Goal: Task Accomplishment & Management: Manage account settings

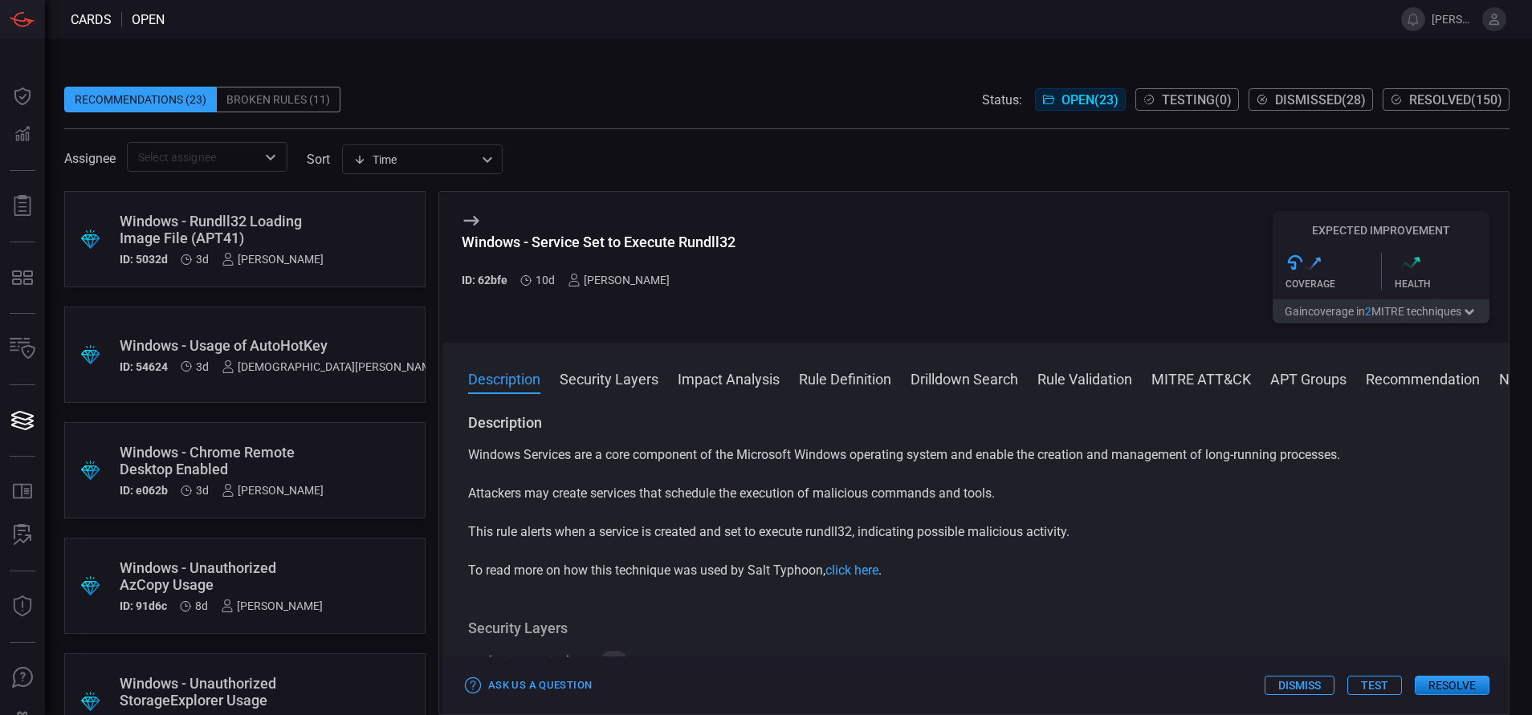
click at [300, 223] on div "Windows - Rundll32 Loading Image File (APT41)" at bounding box center [222, 230] width 204 height 34
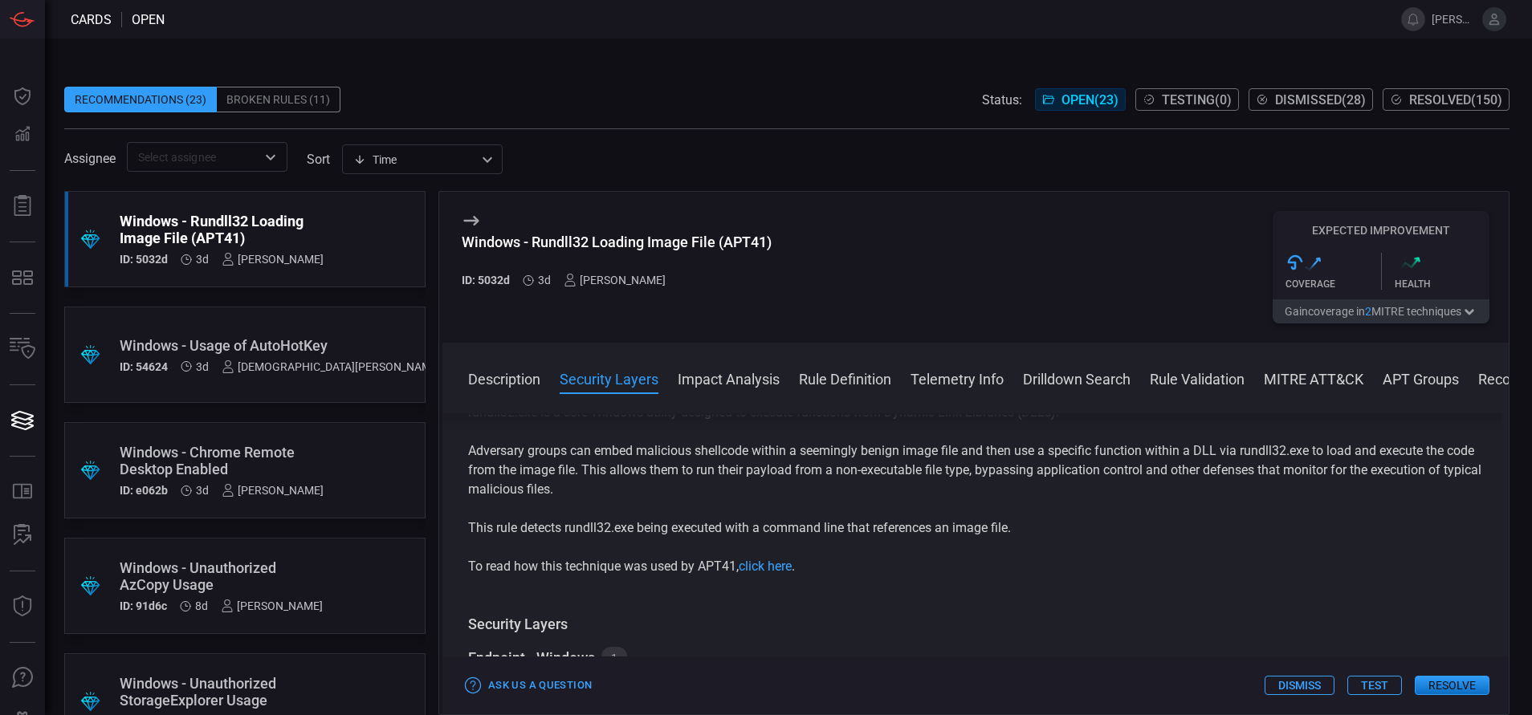
scroll to position [197, 0]
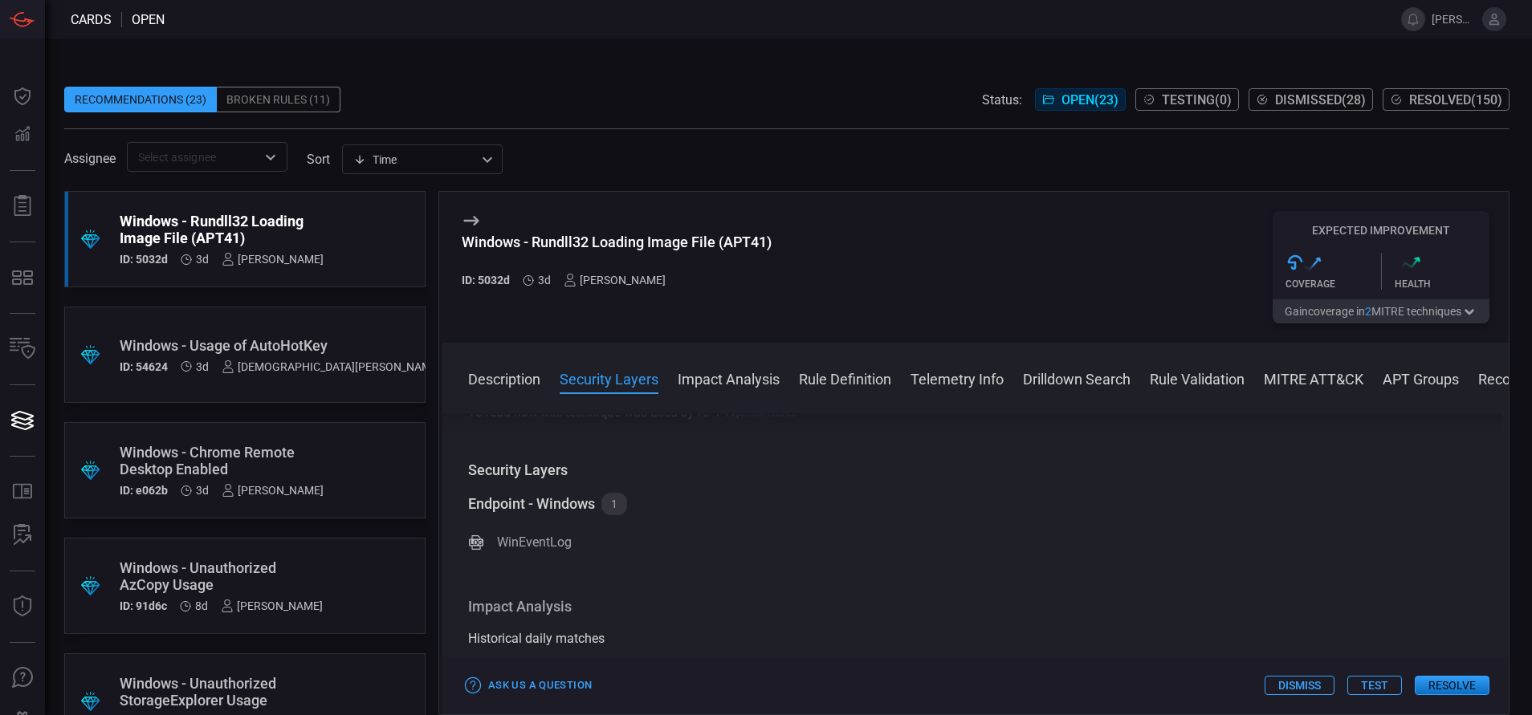
click at [812, 379] on button "Rule Definition" at bounding box center [845, 377] width 92 height 19
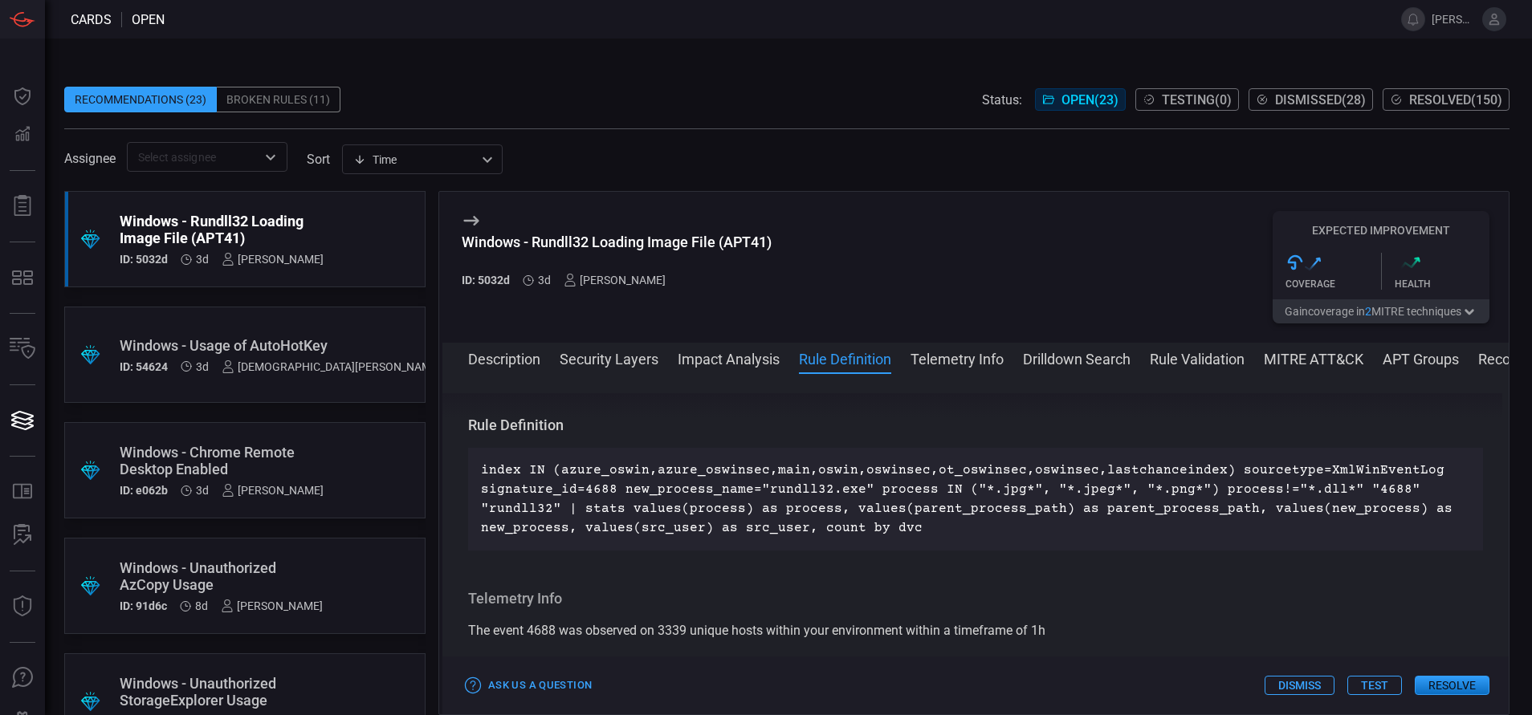
scroll to position [678, 0]
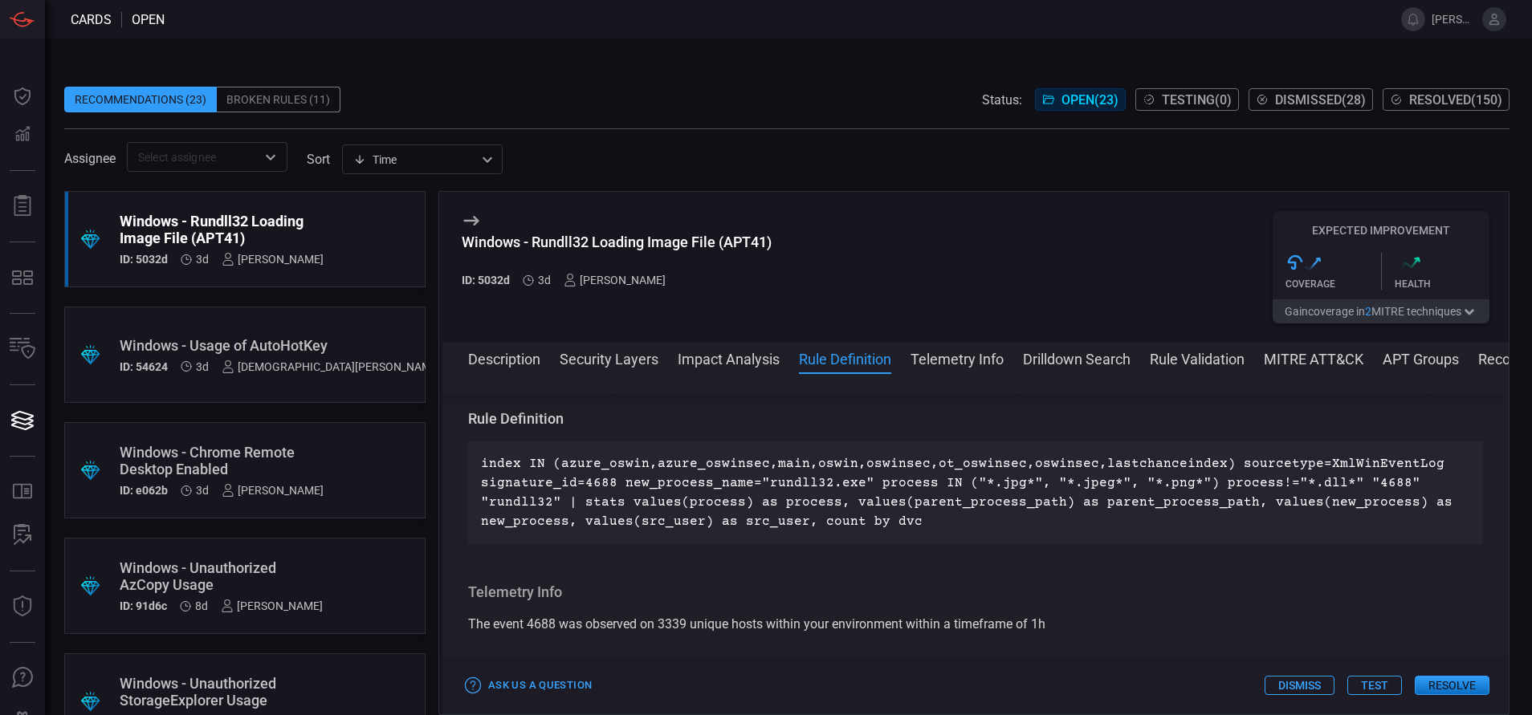
click at [1077, 348] on button "Drilldown Search" at bounding box center [1077, 357] width 108 height 19
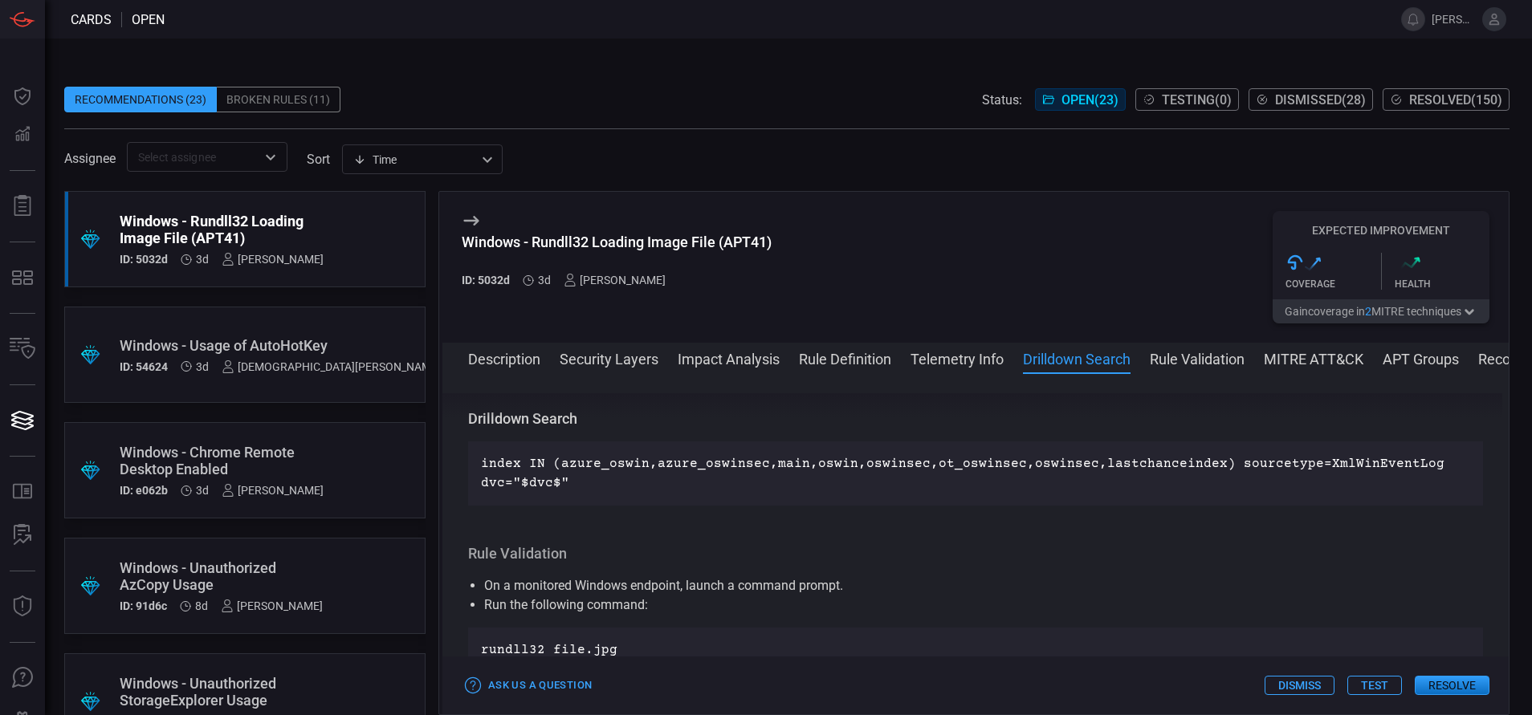
click at [1283, 361] on button "MITRE ATT&CK" at bounding box center [1314, 357] width 100 height 19
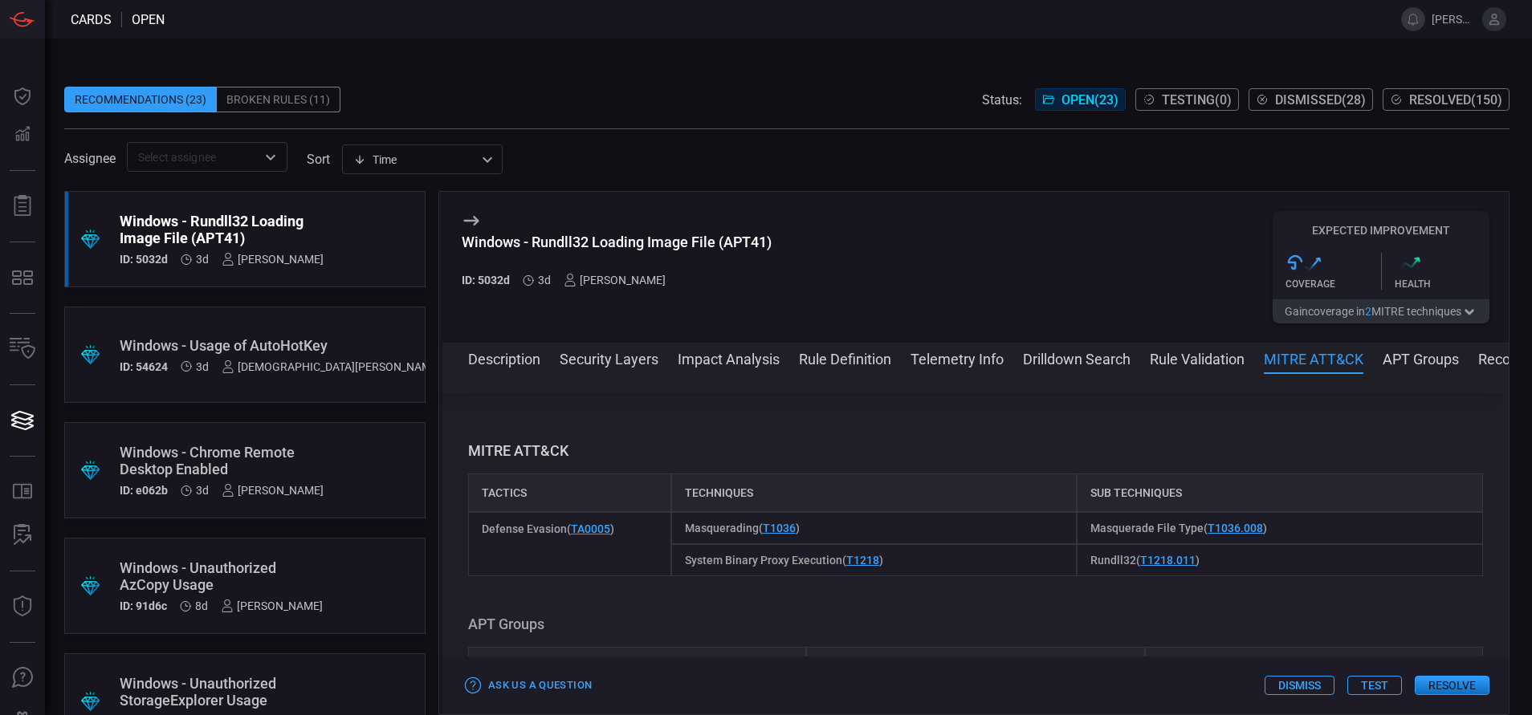
scroll to position [1244, 0]
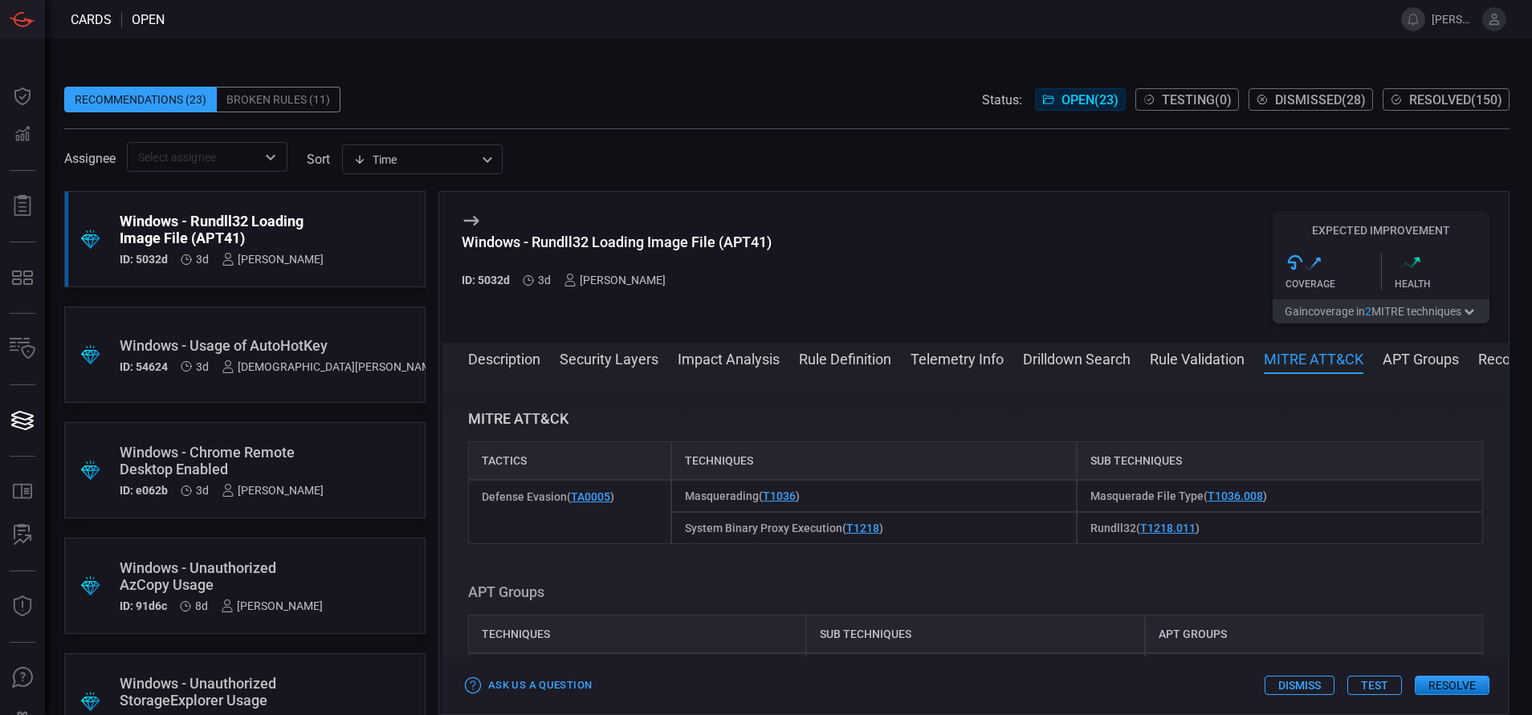
click at [1440, 679] on button "Resolve" at bounding box center [1452, 685] width 75 height 19
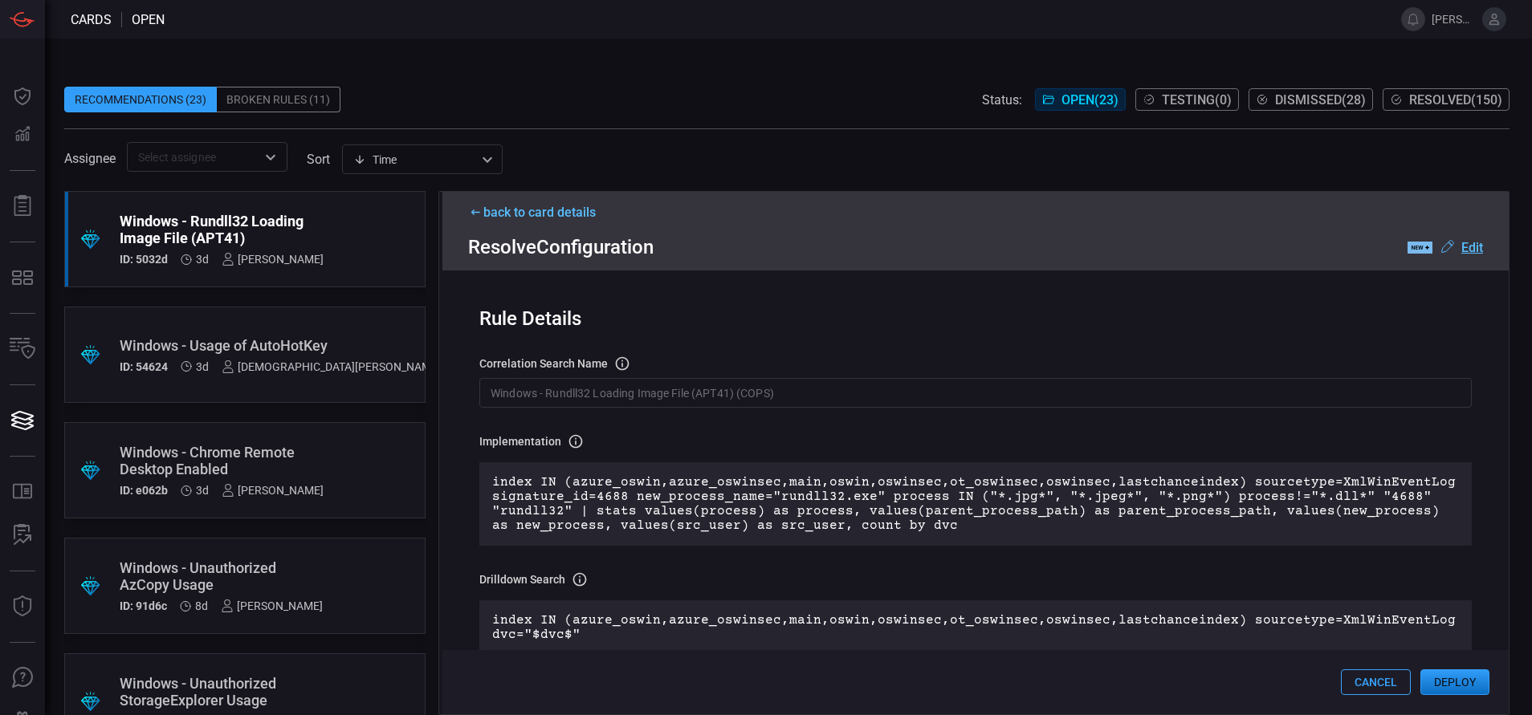
click at [784, 393] on input "Windows - Rundll32 Loading Image File (APT41) (COPS)" at bounding box center [975, 393] width 992 height 30
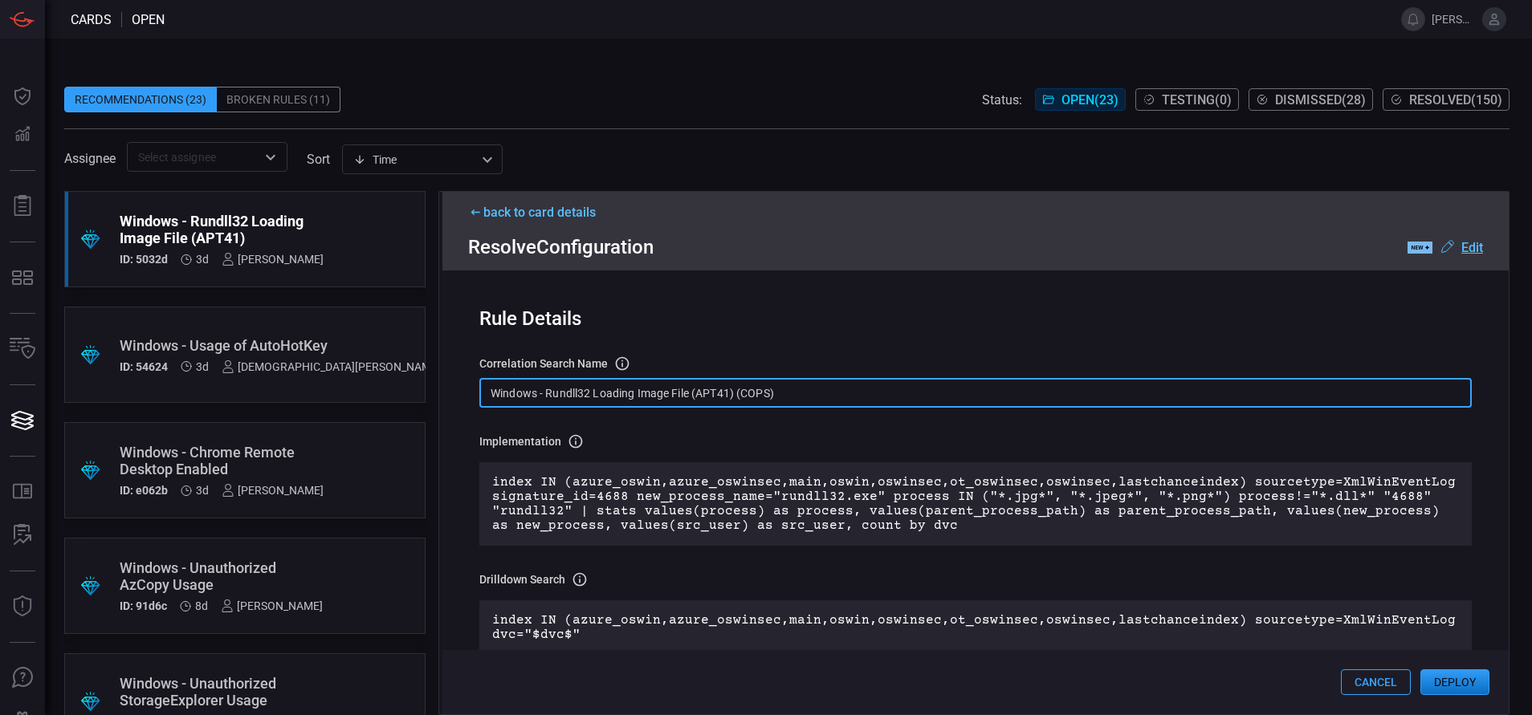
paste input "Process - Rundll32 Loading Image File (APT41"
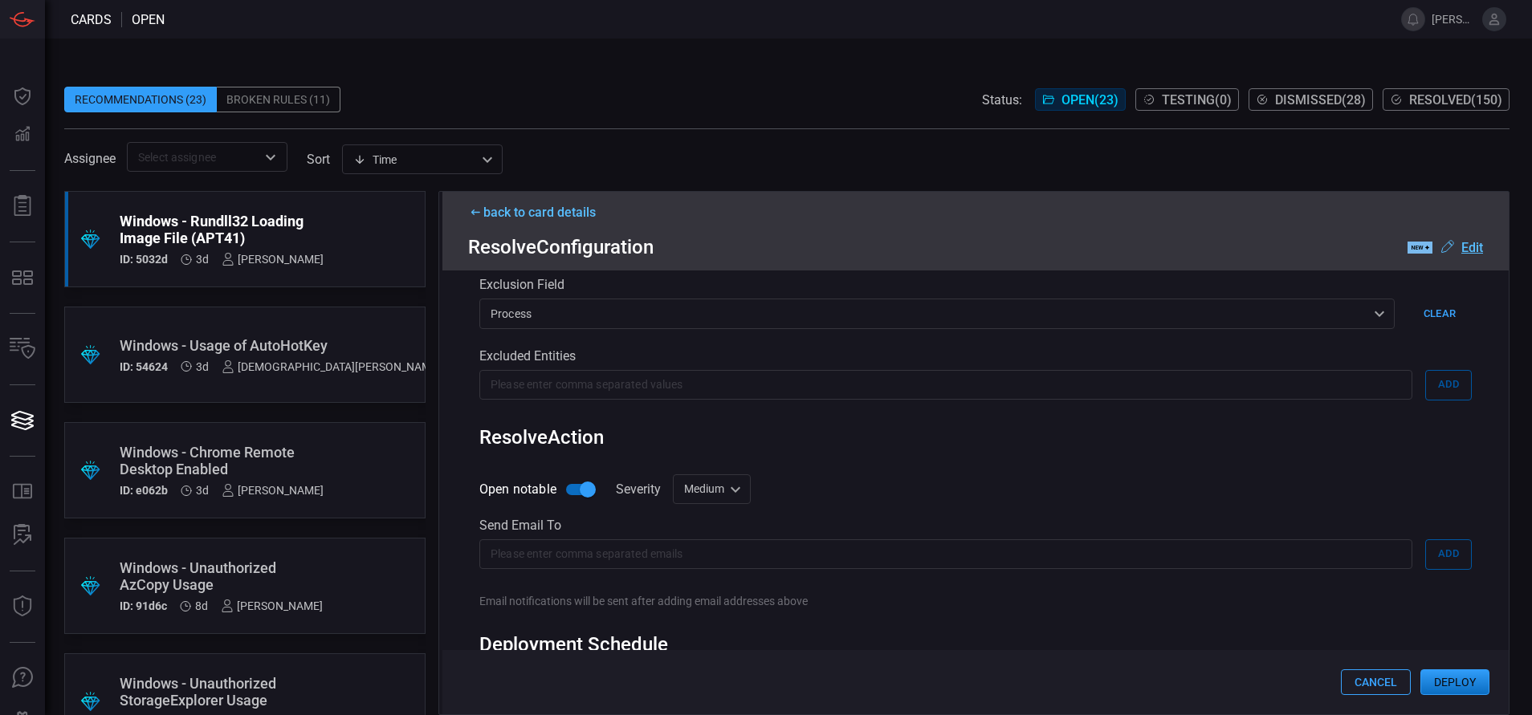
scroll to position [584, 0]
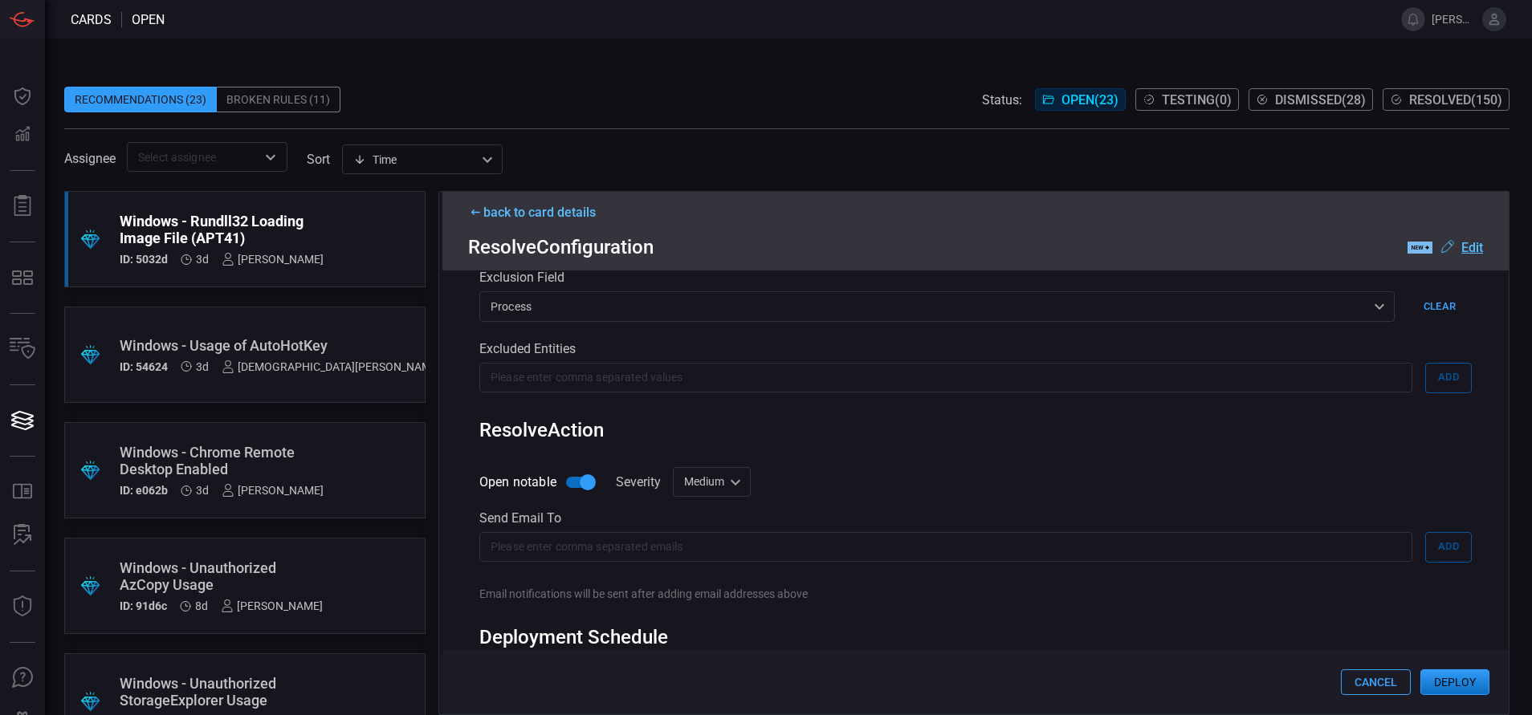
type input "Win Process - Rundll32 Loading Image File (APT41)"
click at [726, 484] on div "Medium medium Informational Low Medium High Critical ​" at bounding box center [712, 482] width 78 height 30
click at [714, 553] on li "Low" at bounding box center [714, 547] width 96 height 26
type input "low"
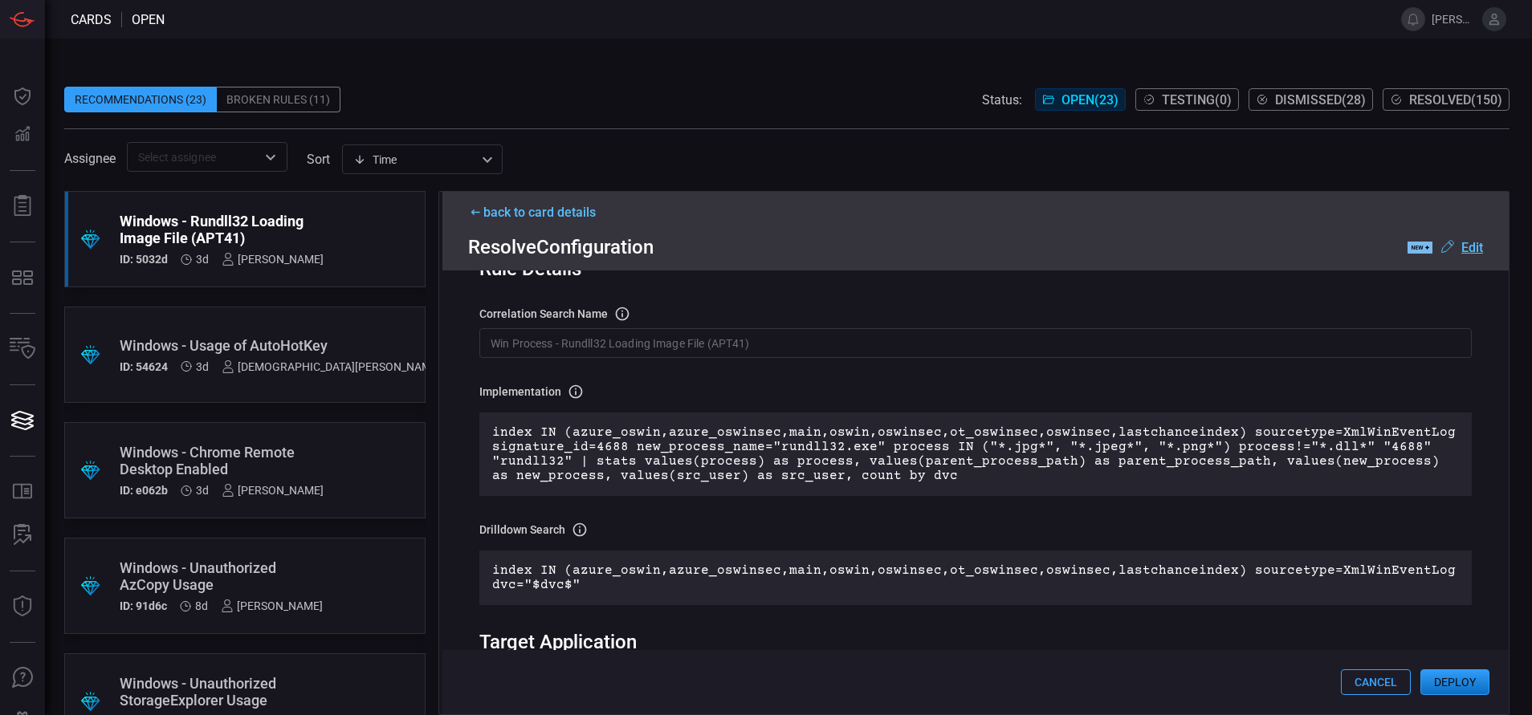
scroll to position [0, 0]
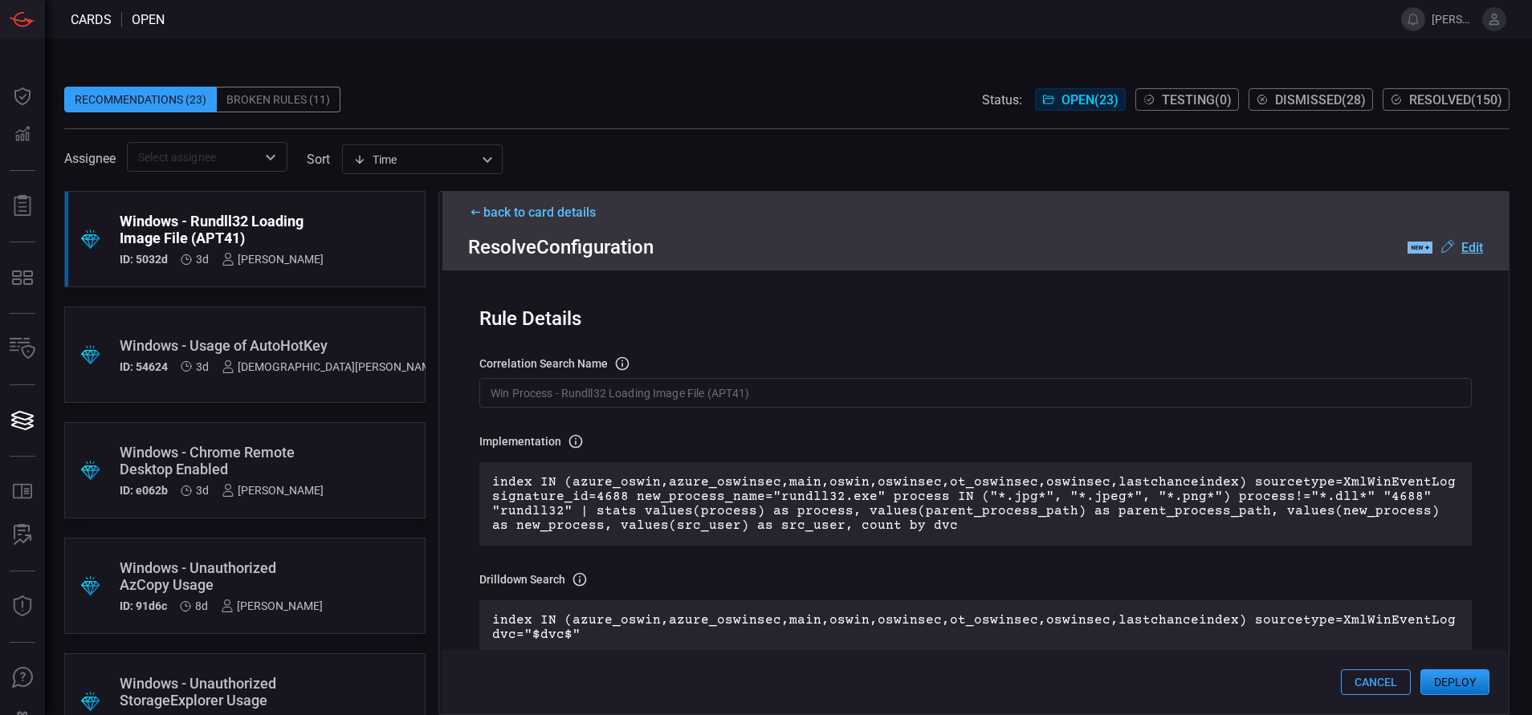
click at [1437, 678] on button "Deploy" at bounding box center [1454, 683] width 69 height 26
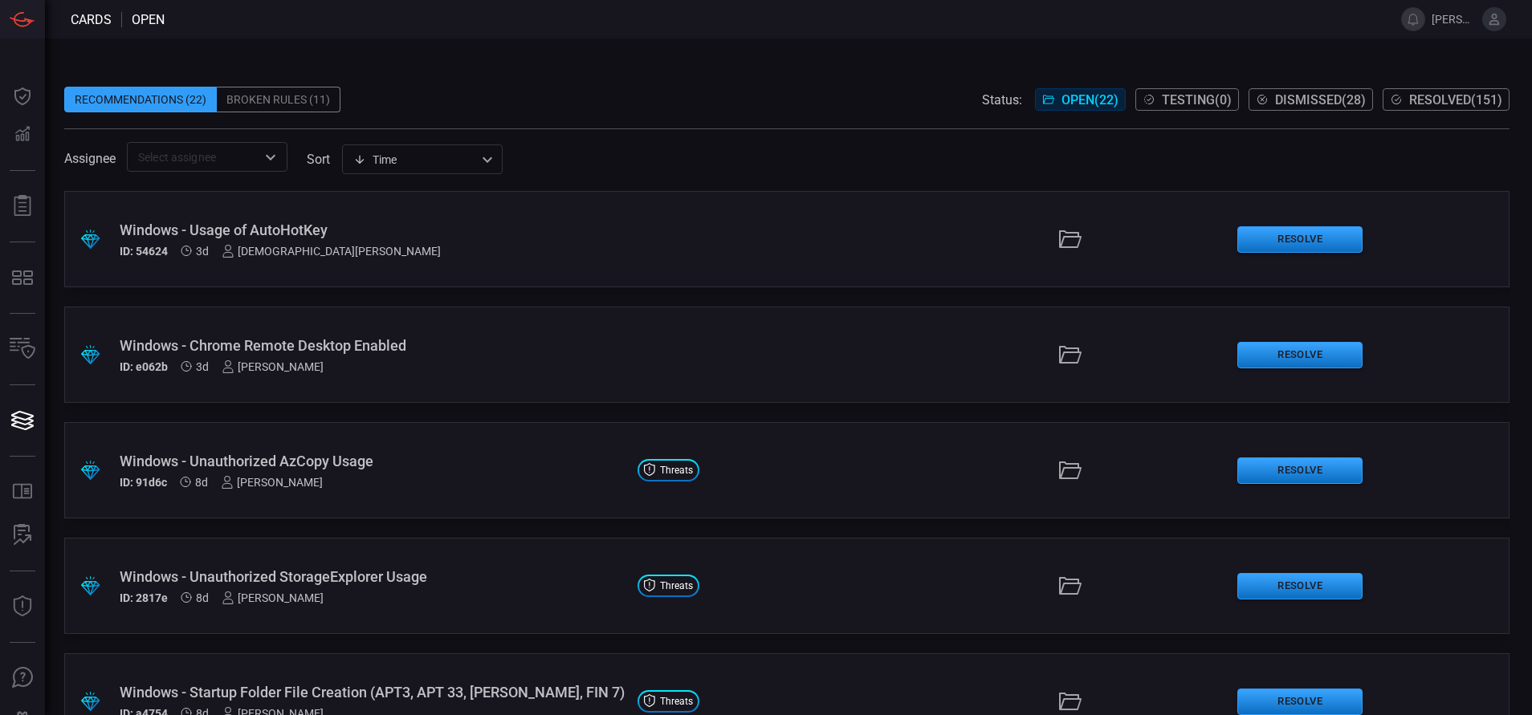
click at [1437, 100] on span "Resolved ( 151 )" at bounding box center [1455, 99] width 93 height 15
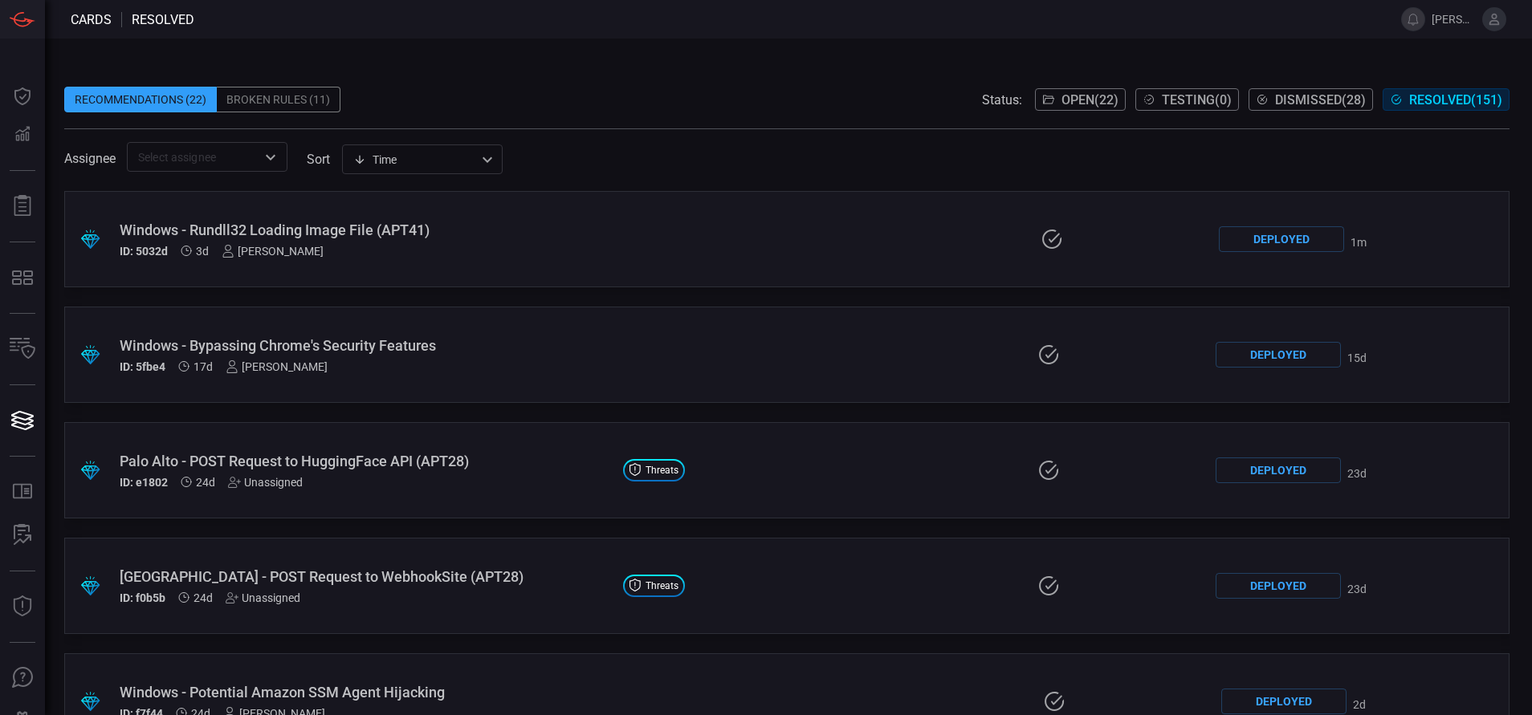
click at [337, 226] on div "Windows - Rundll32 Loading Image File (APT41)" at bounding box center [366, 230] width 493 height 17
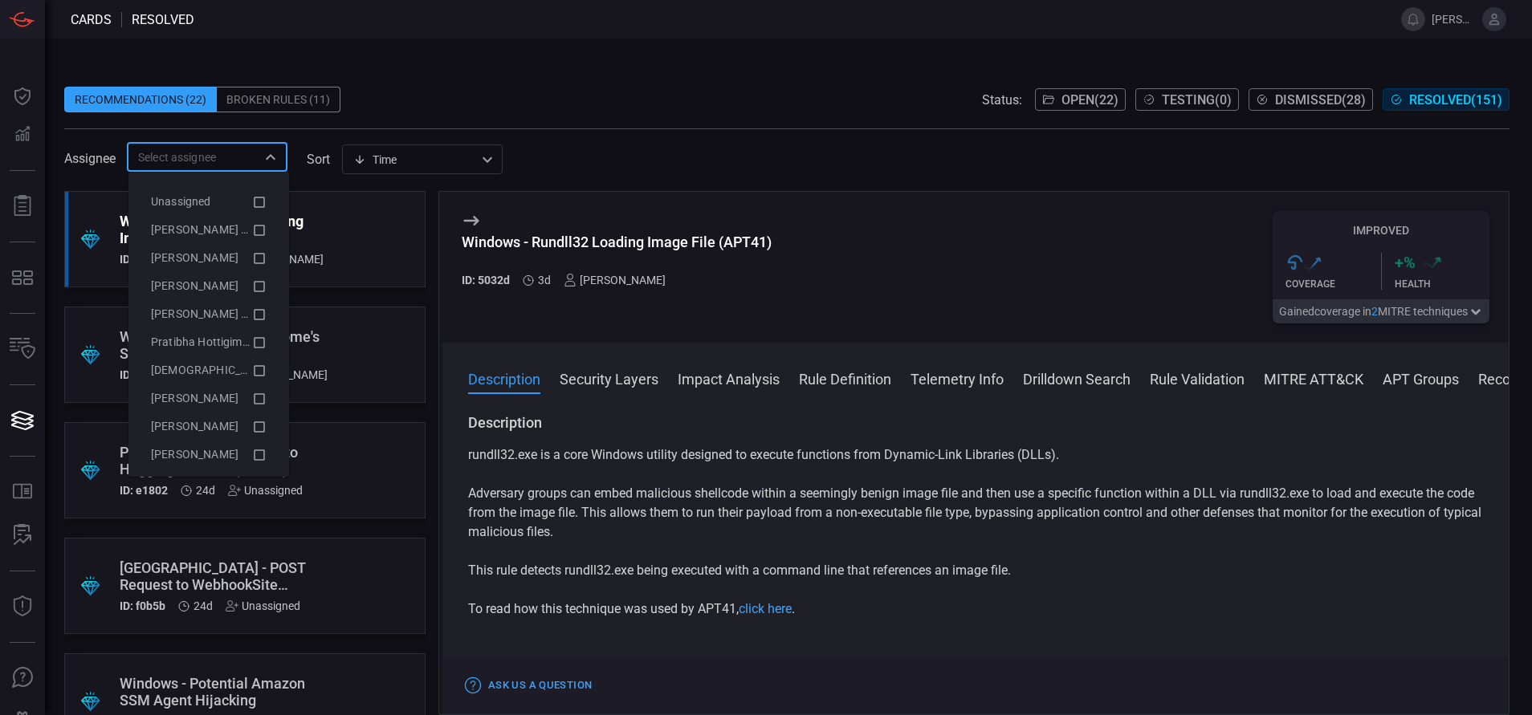
click at [189, 161] on input "text" at bounding box center [194, 157] width 124 height 20
click at [202, 224] on span "[PERSON_NAME] (Myself)" at bounding box center [217, 229] width 132 height 13
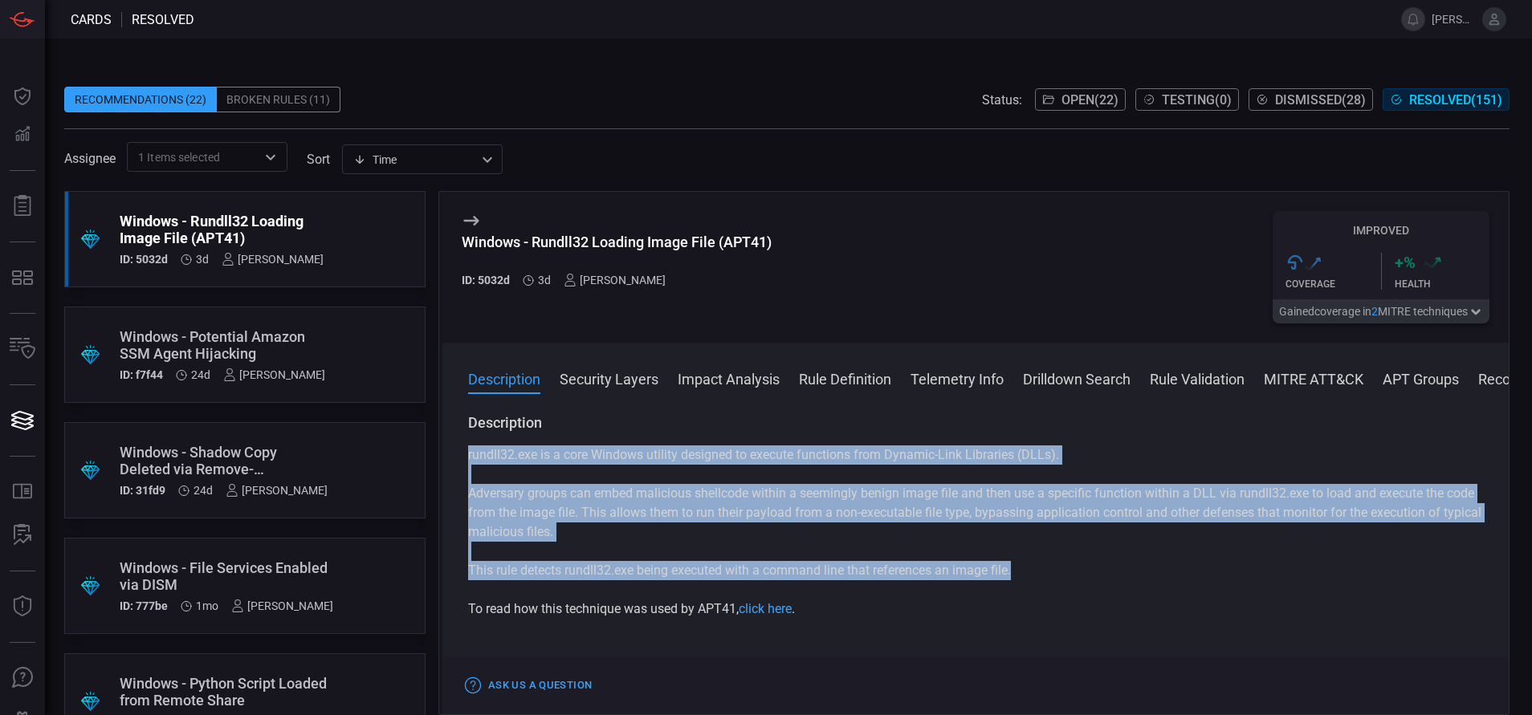
drag, startPoint x: 1020, startPoint y: 572, endPoint x: 432, endPoint y: 457, distance: 598.9
click at [432, 457] on div ".suggested_cards_icon{fill:url(#suggested_cards_icon);} Windows - Rundll32 Load…" at bounding box center [786, 453] width 1445 height 524
copy div "rundll32.exe is a core Windows utility designed to execute functions from Dynam…"
click at [1090, 92] on span "Open ( 22 )" at bounding box center [1089, 99] width 57 height 15
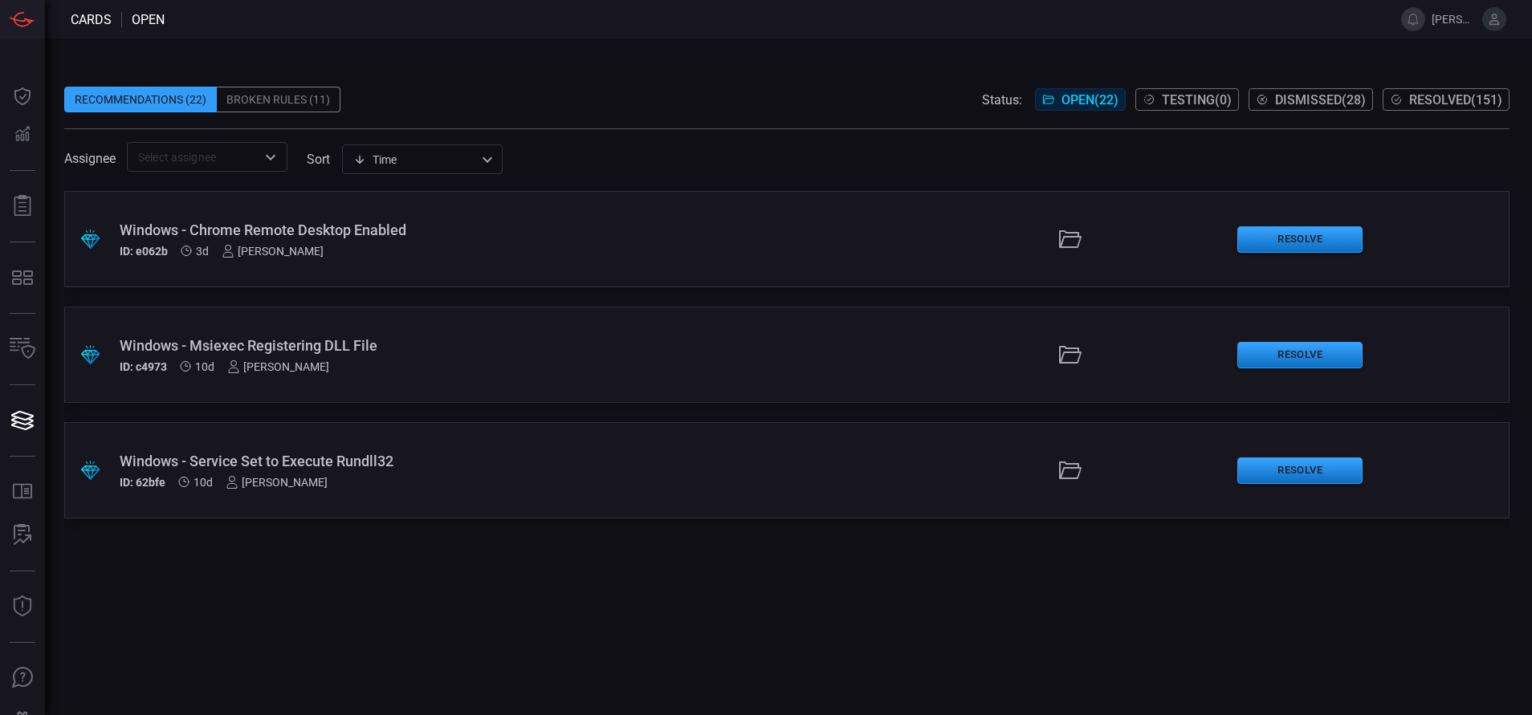
click at [377, 234] on div "Windows - Chrome Remote Desktop Enabled" at bounding box center [372, 230] width 505 height 17
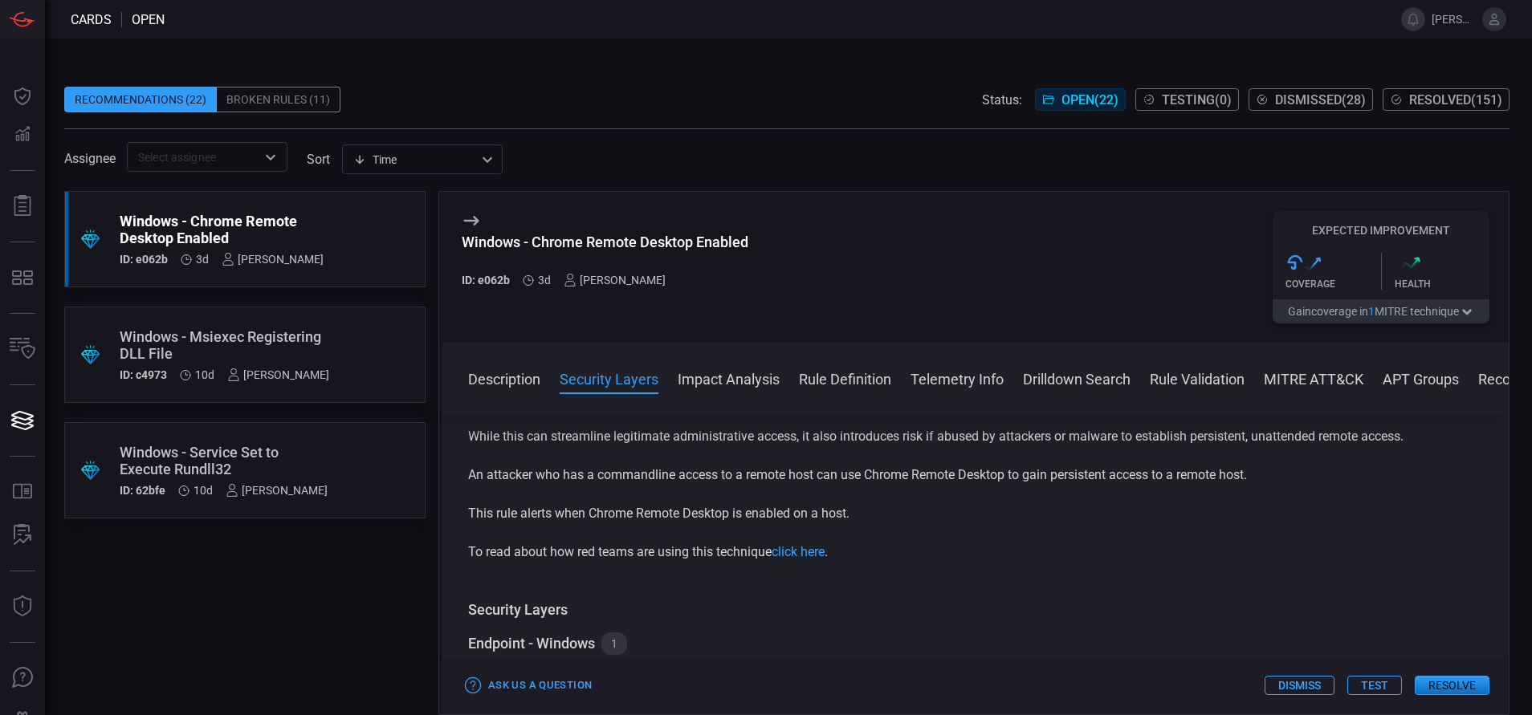
scroll to position [58, 0]
click at [857, 388] on button "Rule Definition" at bounding box center [845, 377] width 92 height 19
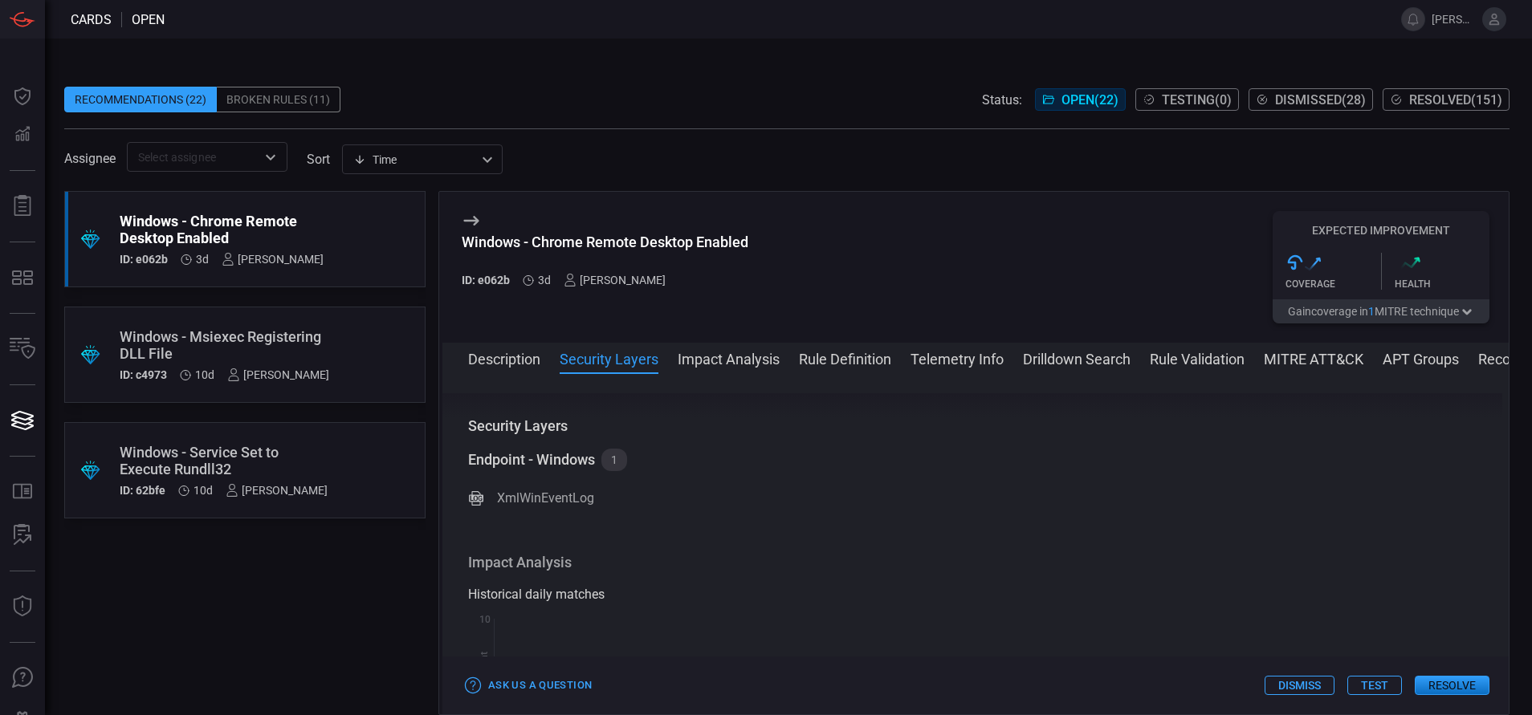
scroll to position [0, 0]
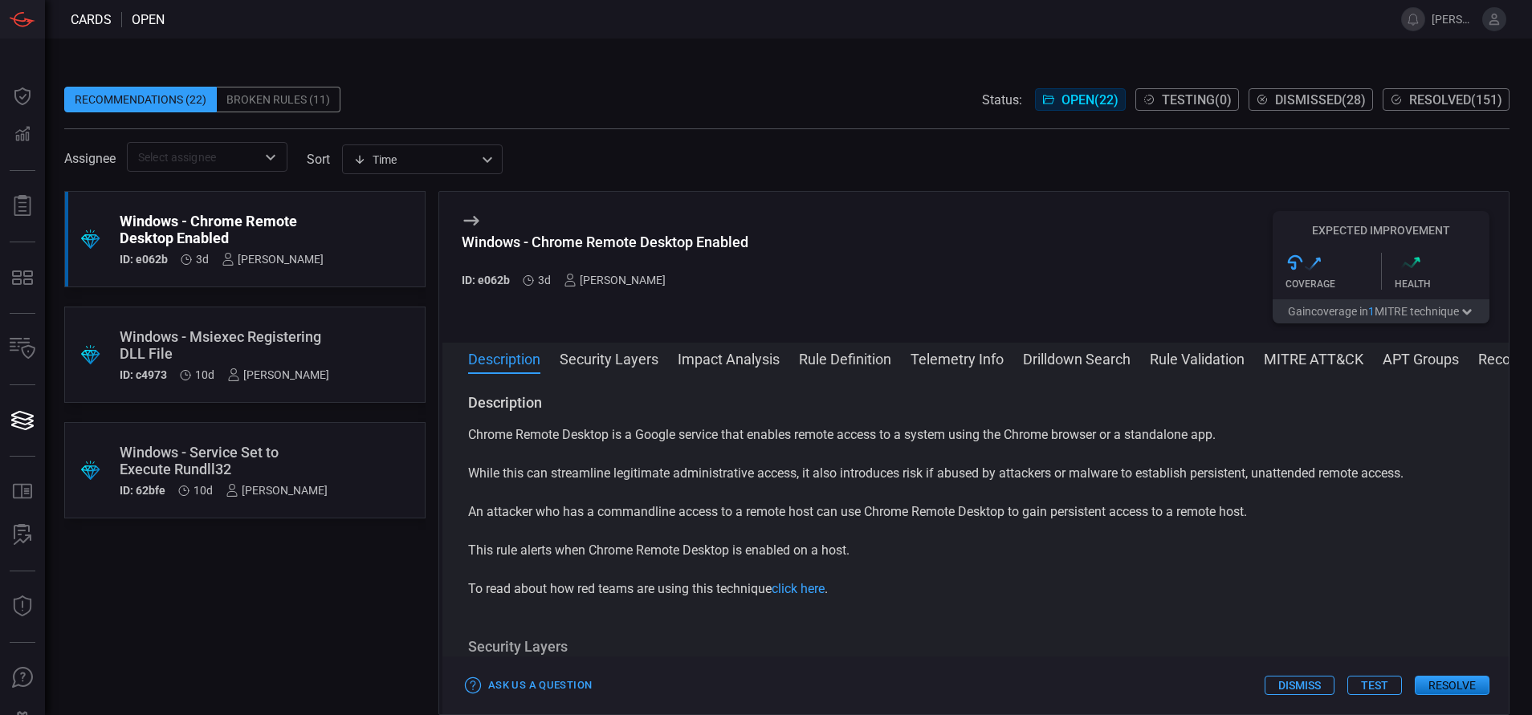
click at [1317, 350] on button "MITRE ATT&CK" at bounding box center [1314, 357] width 100 height 19
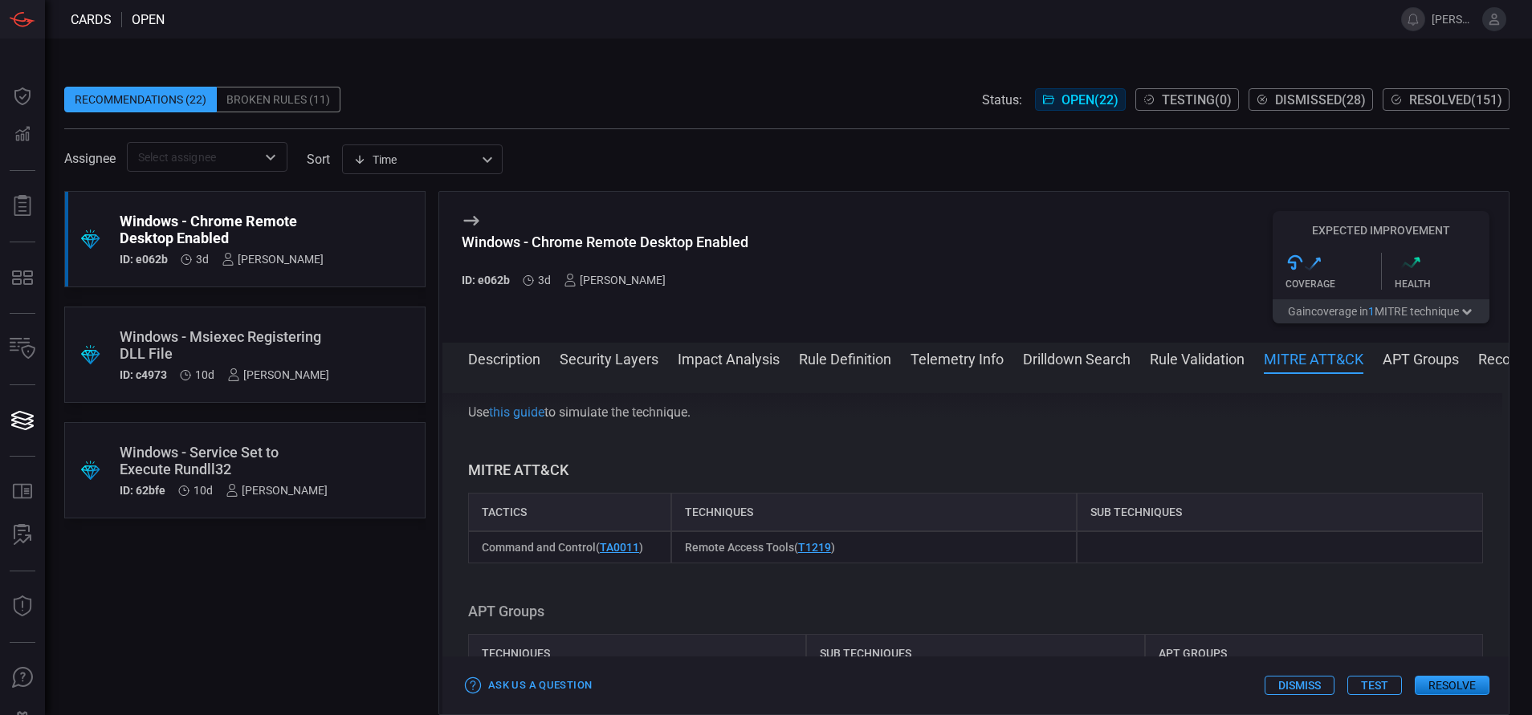
scroll to position [1133, 0]
click at [328, 213] on div ".suggested_cards_icon{fill:url(#suggested_cards_icon);} Windows - Chrome Remote…" at bounding box center [244, 239] width 361 height 96
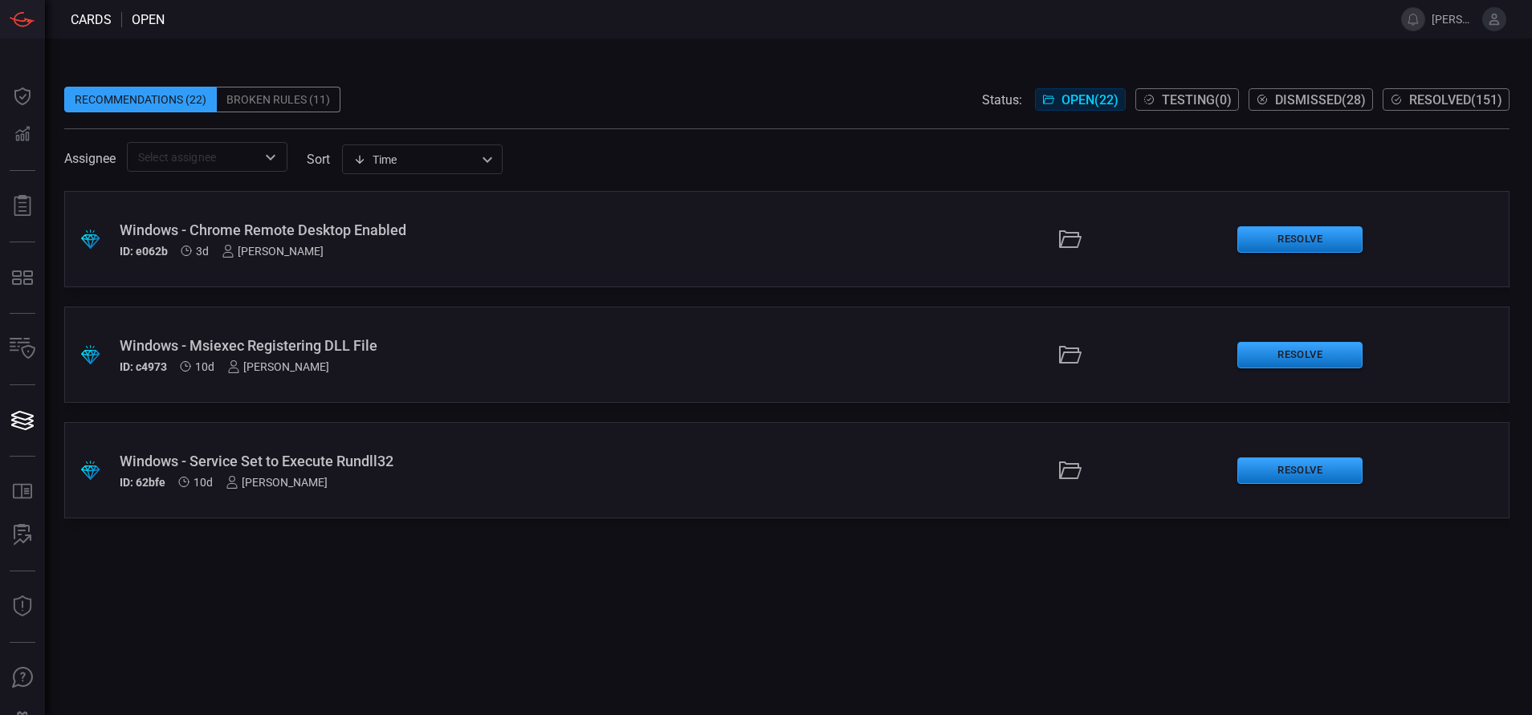
click at [568, 271] on div ".suggested_cards_icon{fill:url(#suggested_cards_icon);} Windows - Chrome Remote…" at bounding box center [786, 239] width 1445 height 96
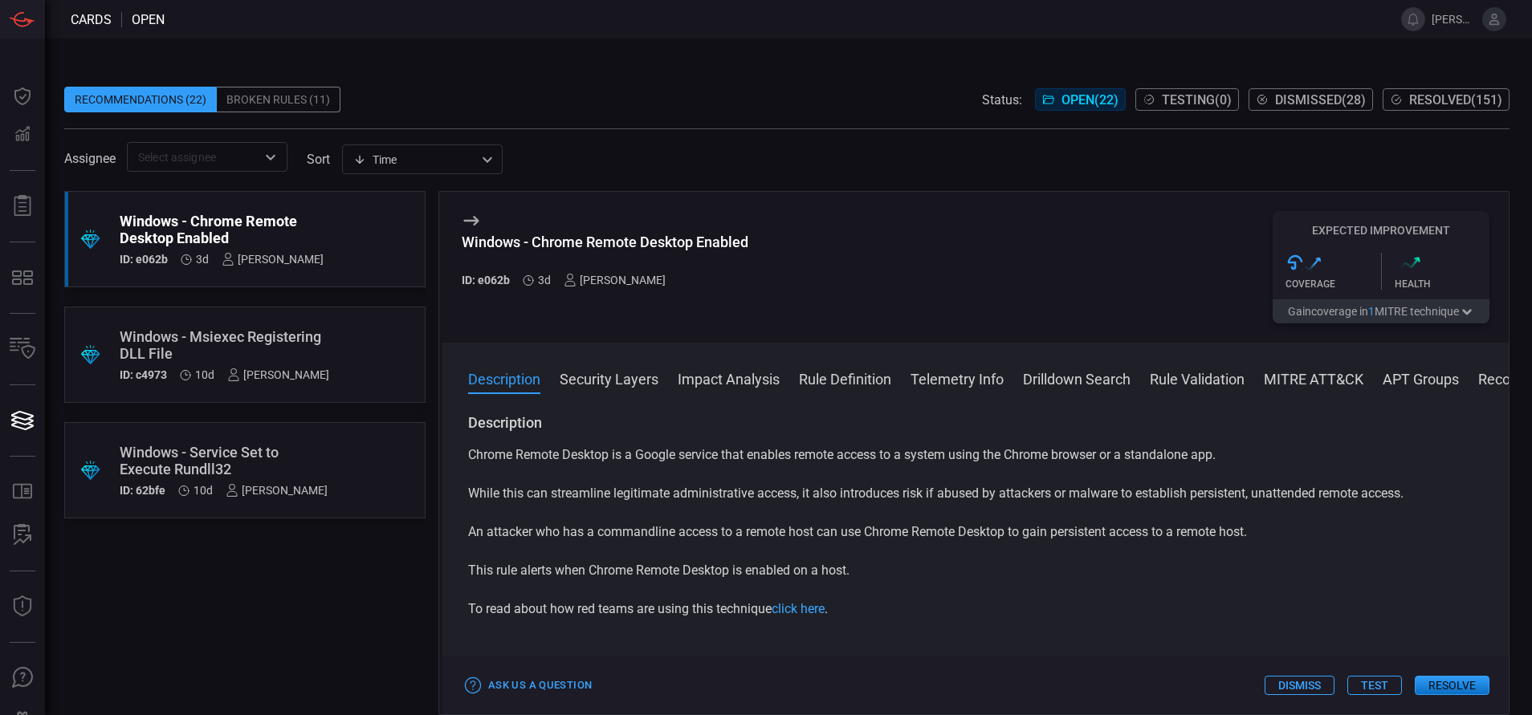
click at [1464, 678] on button "Resolve" at bounding box center [1452, 685] width 75 height 19
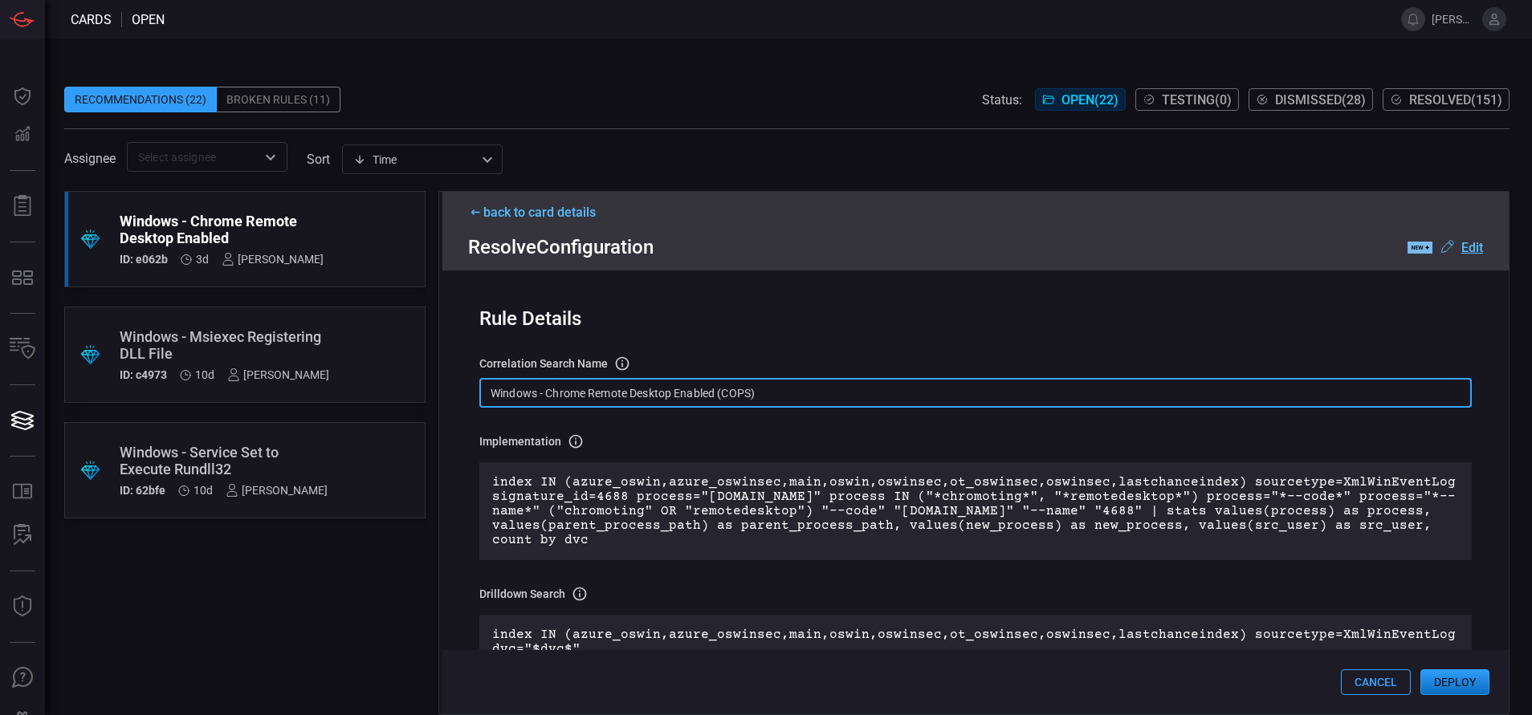
click at [788, 399] on input "Windows - Chrome Remote Desktop Enabled (COPS)" at bounding box center [975, 393] width 992 height 30
paste input "Process - Chrome Remote Desktop Enabled"
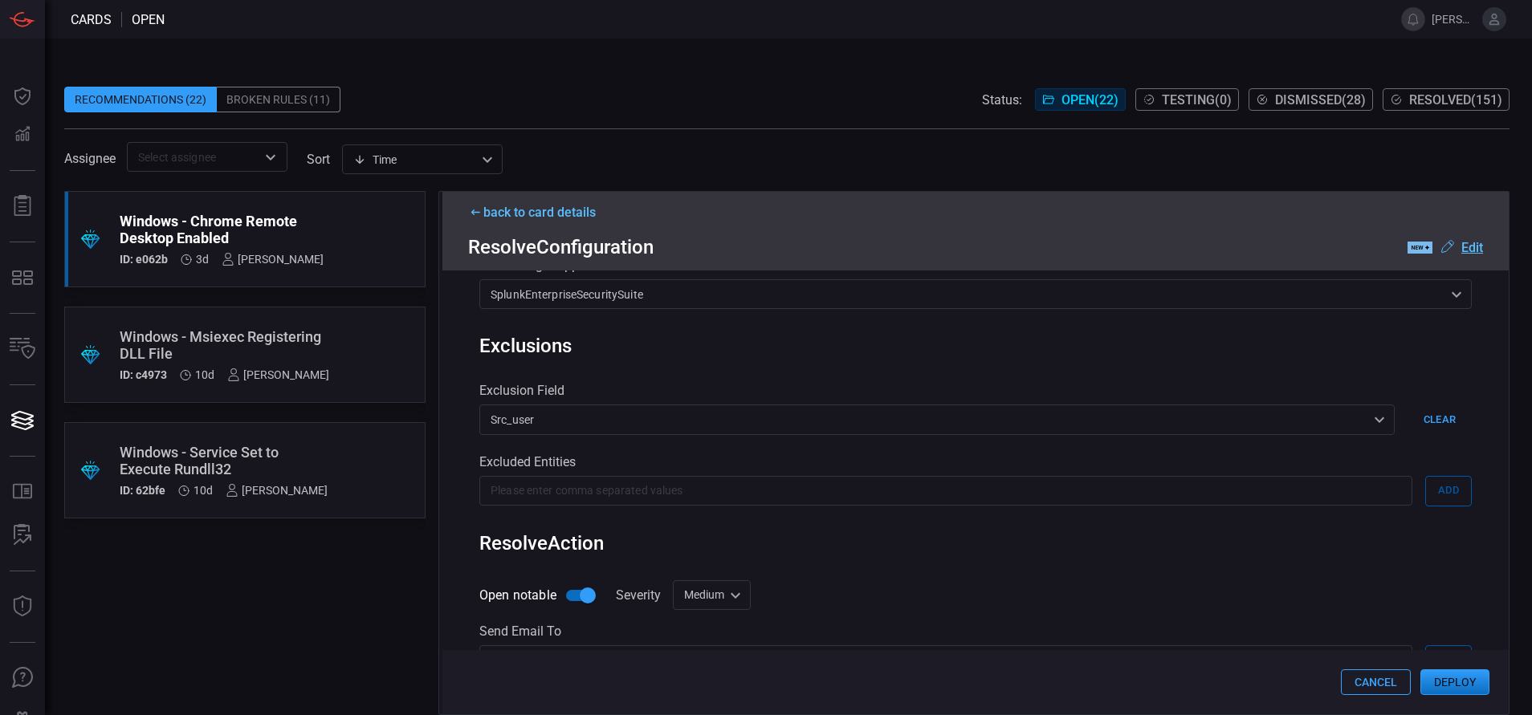
scroll to position [488, 0]
type input "Win Process - Chrome Remote Desktop Enabled"
click at [725, 589] on div "Medium medium Informational Low Medium High Critical ​" at bounding box center [712, 593] width 78 height 30
click at [720, 597] on li "Low" at bounding box center [714, 603] width 96 height 26
type input "low"
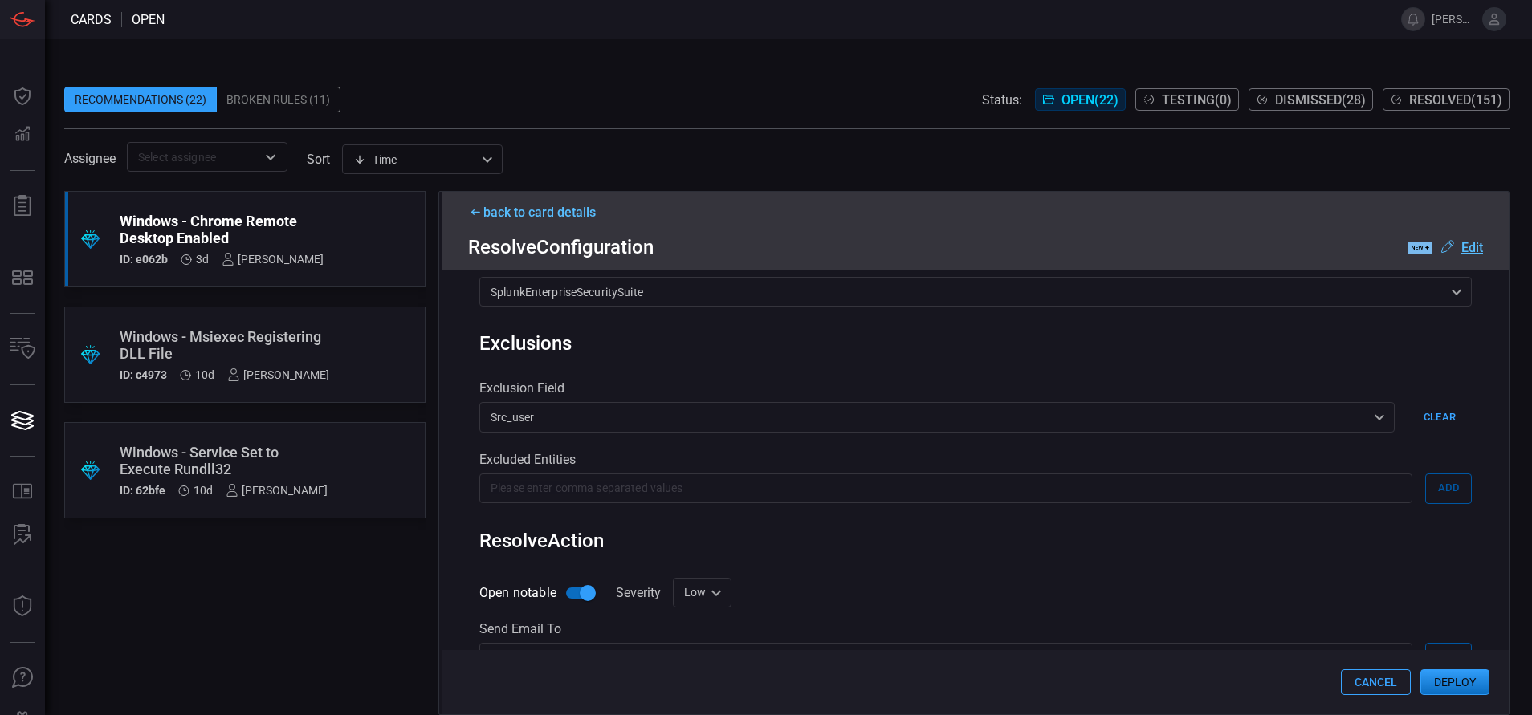
click at [959, 565] on div "Rule Details correlation search Name Name of the correlation search that will b…" at bounding box center [975, 493] width 1066 height 444
click at [1457, 681] on button "Deploy" at bounding box center [1454, 683] width 69 height 26
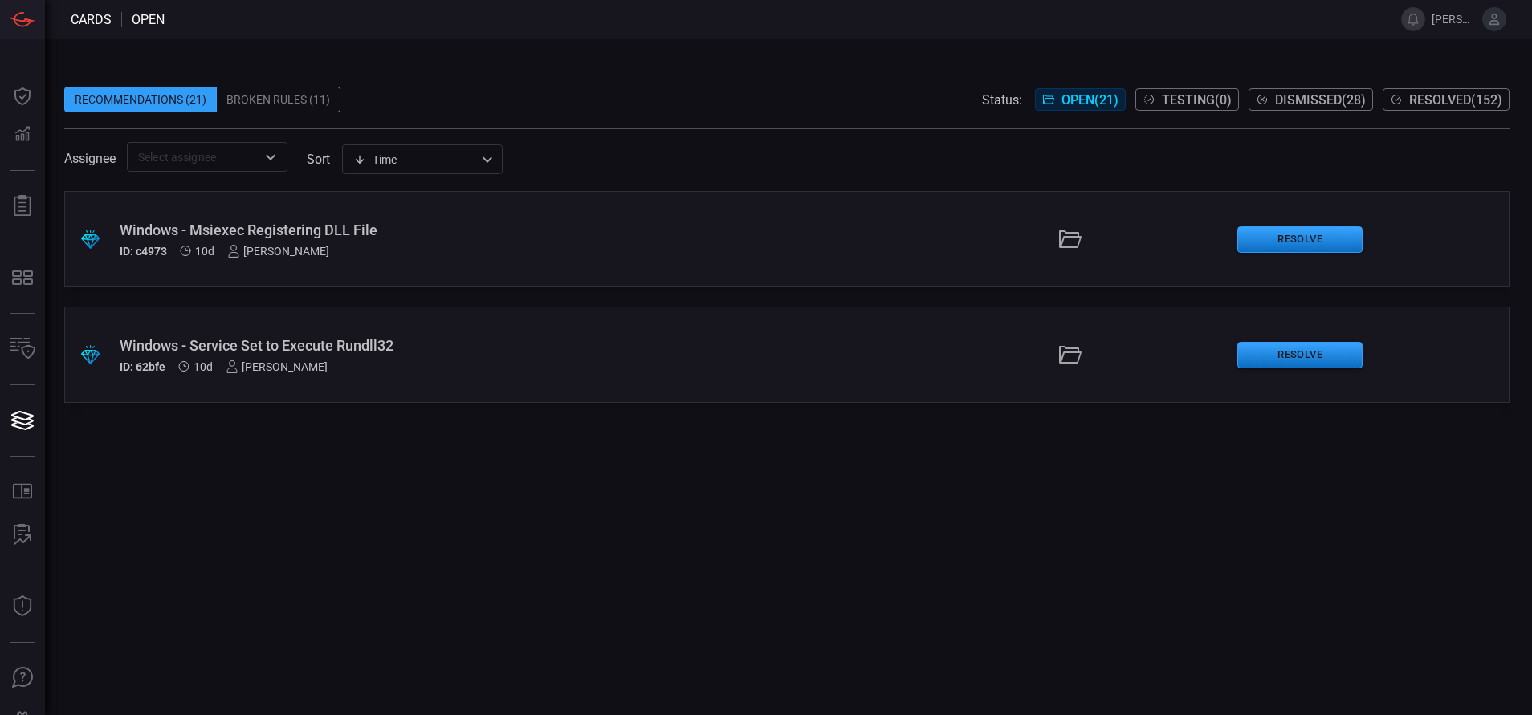
click at [1477, 99] on span "Resolved ( 152 )" at bounding box center [1455, 99] width 93 height 15
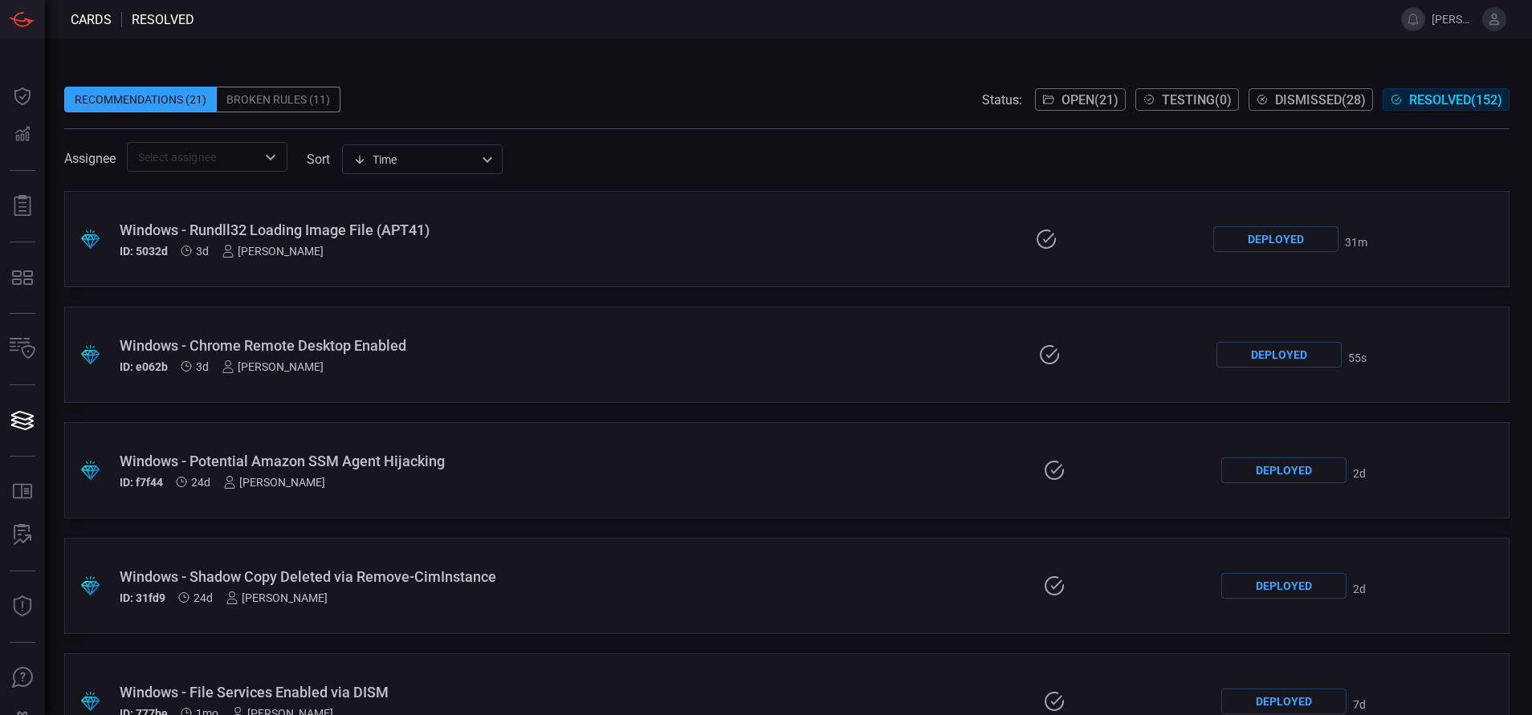
click at [407, 253] on div "ID: 5032d 3d [PERSON_NAME]" at bounding box center [364, 251] width 489 height 13
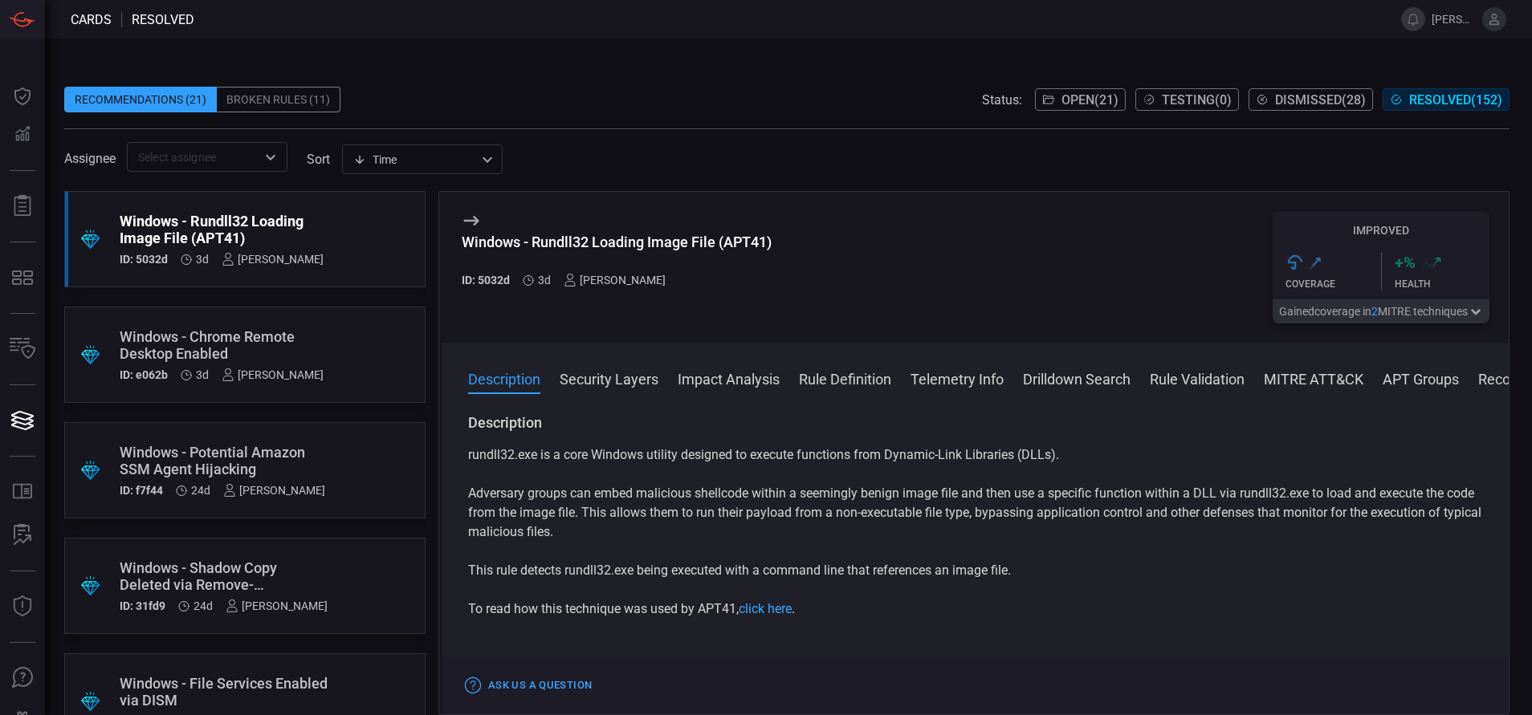
click at [283, 340] on div "Windows - Chrome Remote Desktop Enabled" at bounding box center [222, 345] width 204 height 34
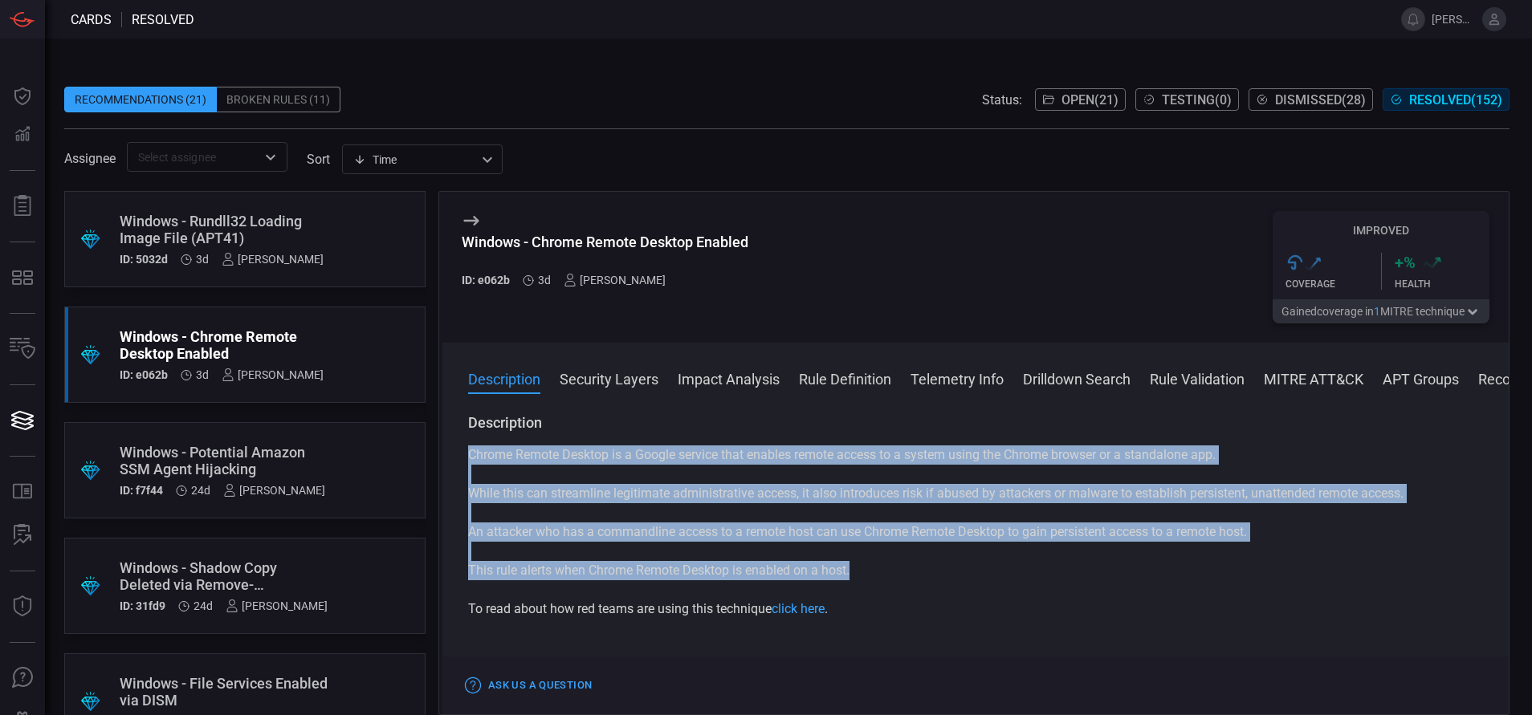
drag, startPoint x: 857, startPoint y: 574, endPoint x: 466, endPoint y: 460, distance: 408.0
click at [466, 460] on div "Description Chrome Remote Desktop is a Google service that enables remote acces…" at bounding box center [975, 560] width 1066 height 295
copy div "Chrome Remote Desktop is a Google service that enables remote access to a syste…"
